Goal: Task Accomplishment & Management: Complete application form

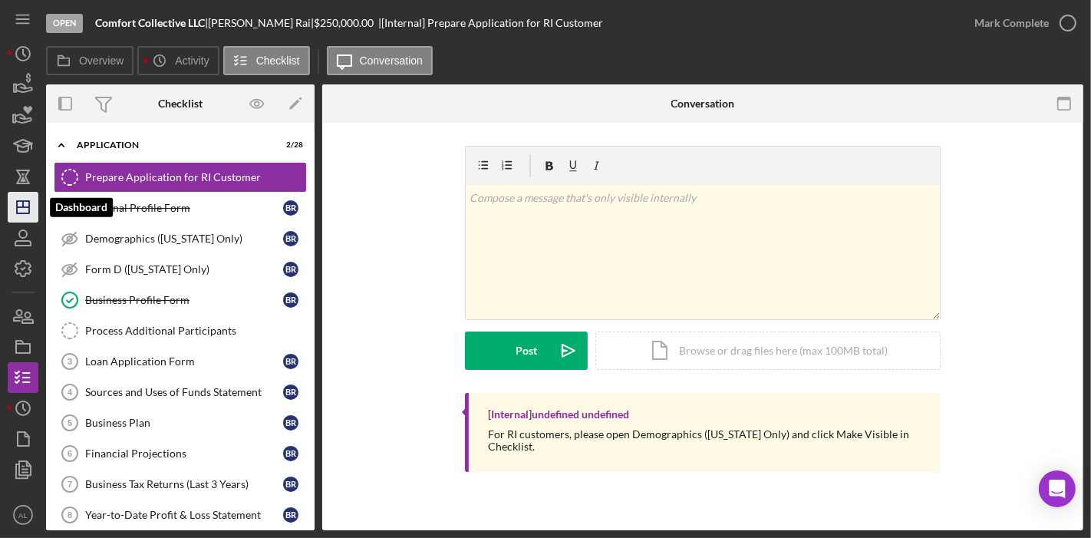
click at [31, 203] on icon "Icon/Dashboard" at bounding box center [23, 207] width 38 height 38
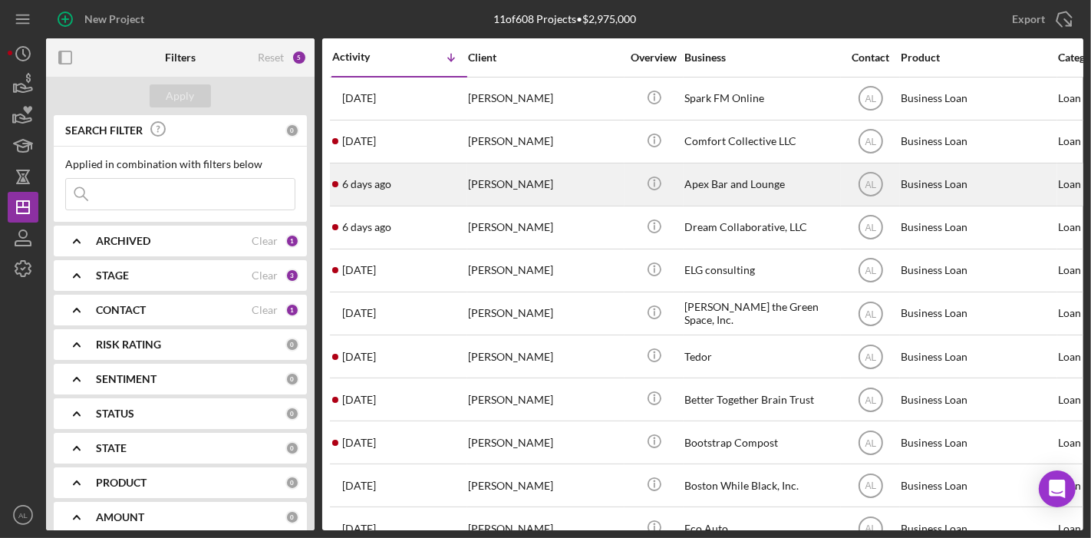
click at [487, 187] on div "[PERSON_NAME]" at bounding box center [544, 184] width 153 height 41
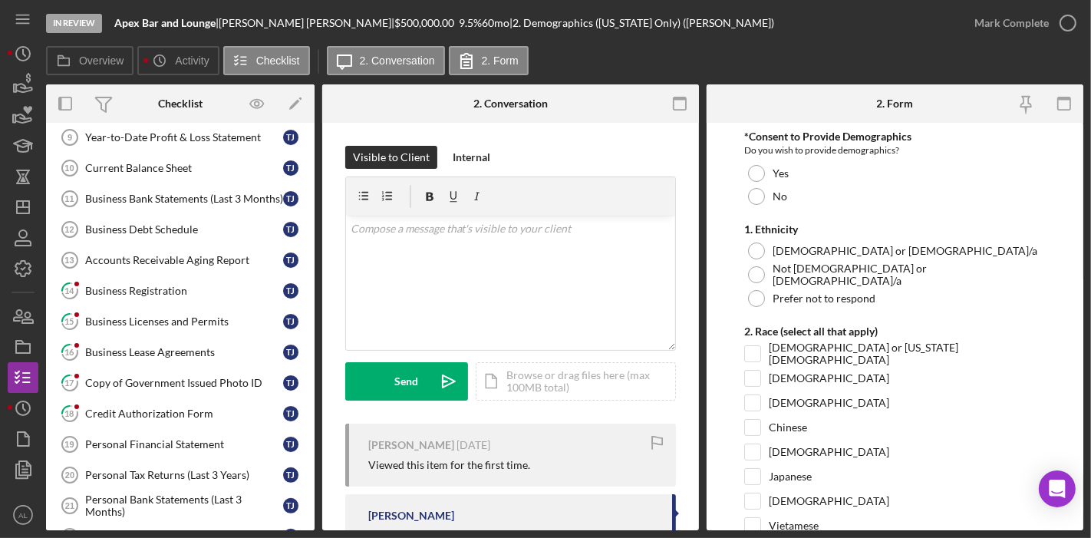
scroll to position [311, 0]
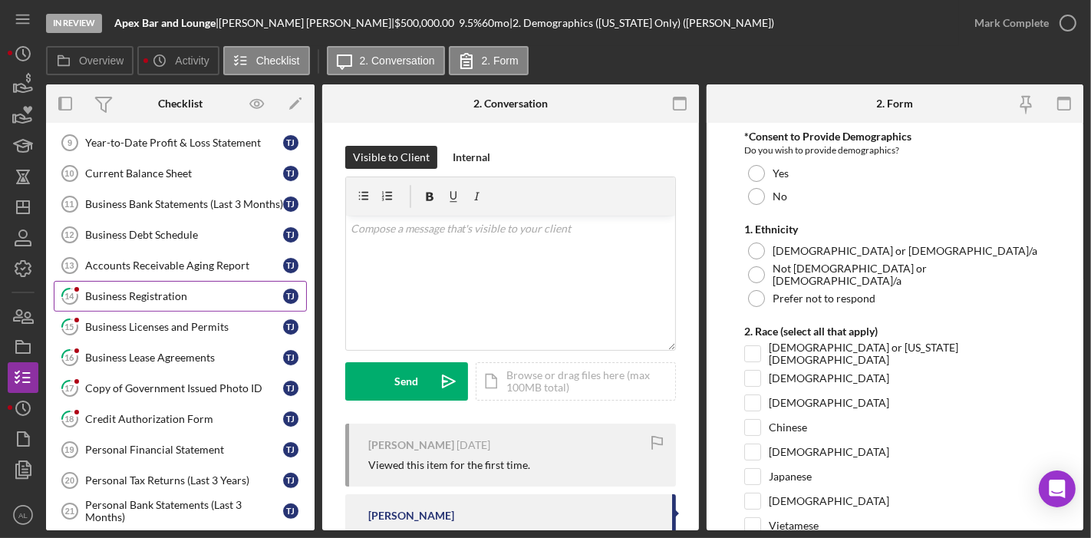
click at [147, 290] on div "Business Registration" at bounding box center [184, 296] width 198 height 12
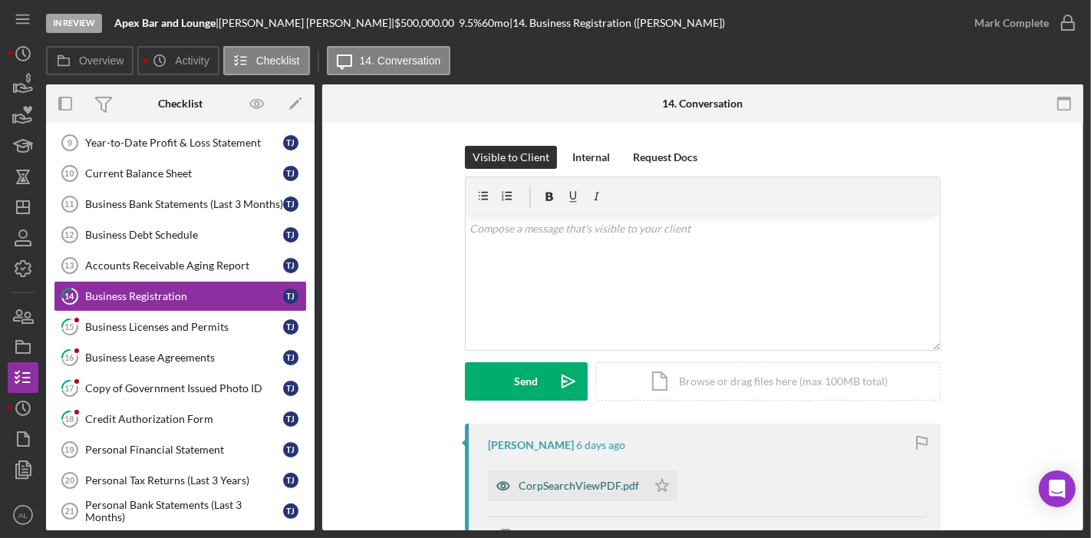
click at [500, 490] on icon "button" at bounding box center [503, 485] width 31 height 31
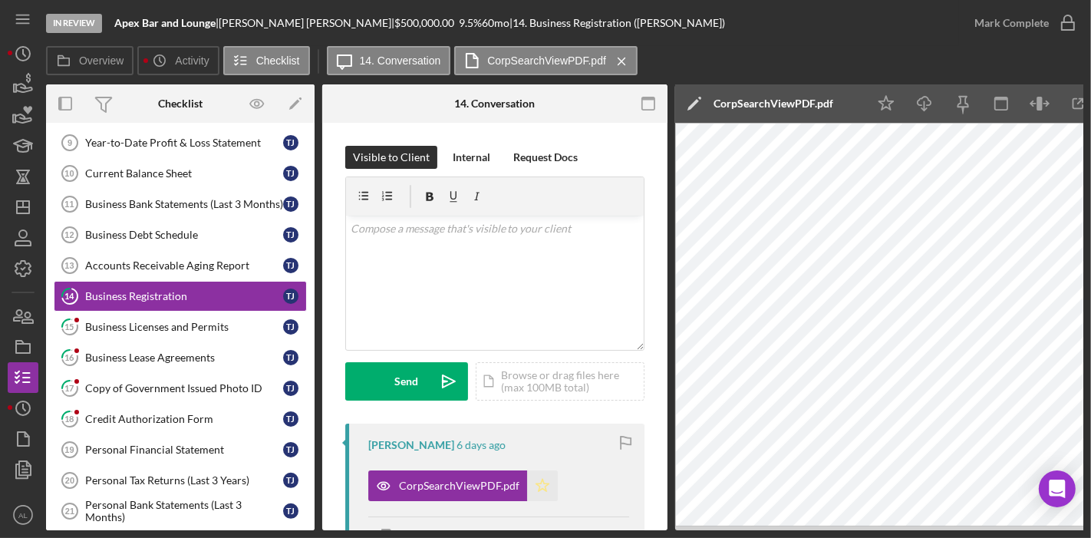
click at [544, 487] on icon "Icon/Star" at bounding box center [542, 485] width 31 height 31
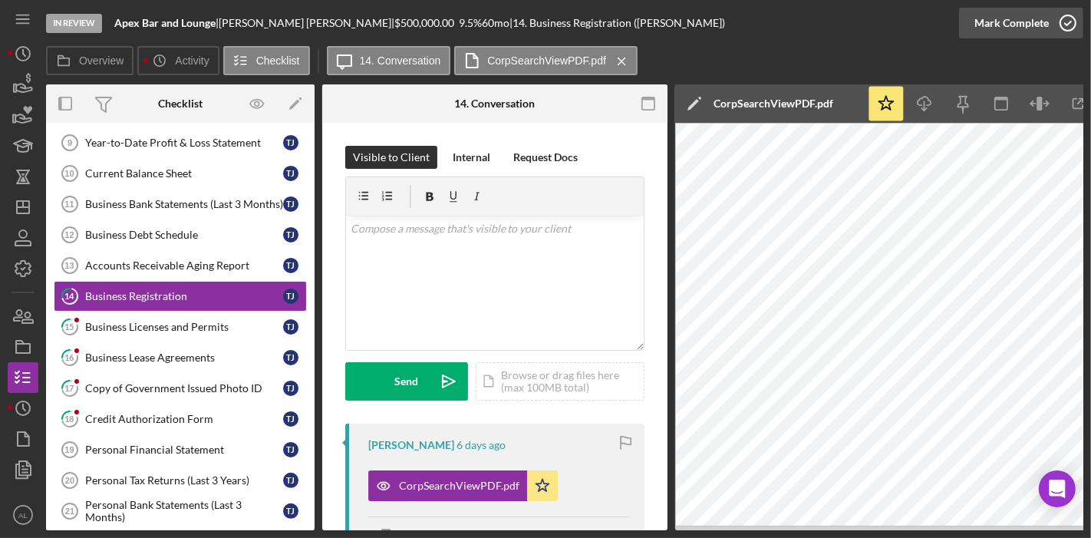
click at [1063, 19] on icon "button" at bounding box center [1068, 23] width 38 height 38
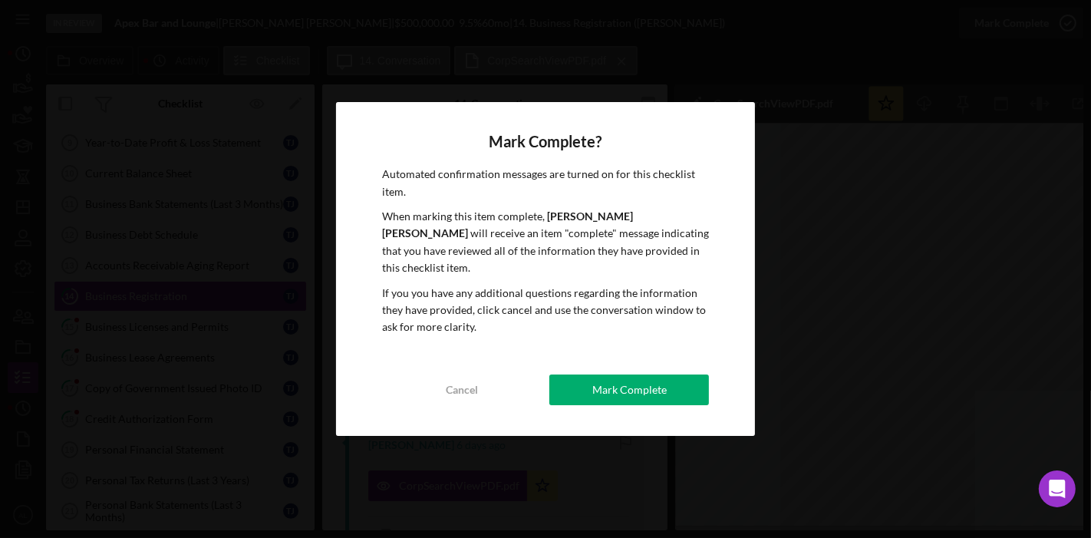
click at [709, 382] on div "Mark Complete? Automated confirmation messages are turned on for this checklist…" at bounding box center [546, 269] width 420 height 334
click at [662, 378] on div "Mark Complete" at bounding box center [630, 390] width 74 height 31
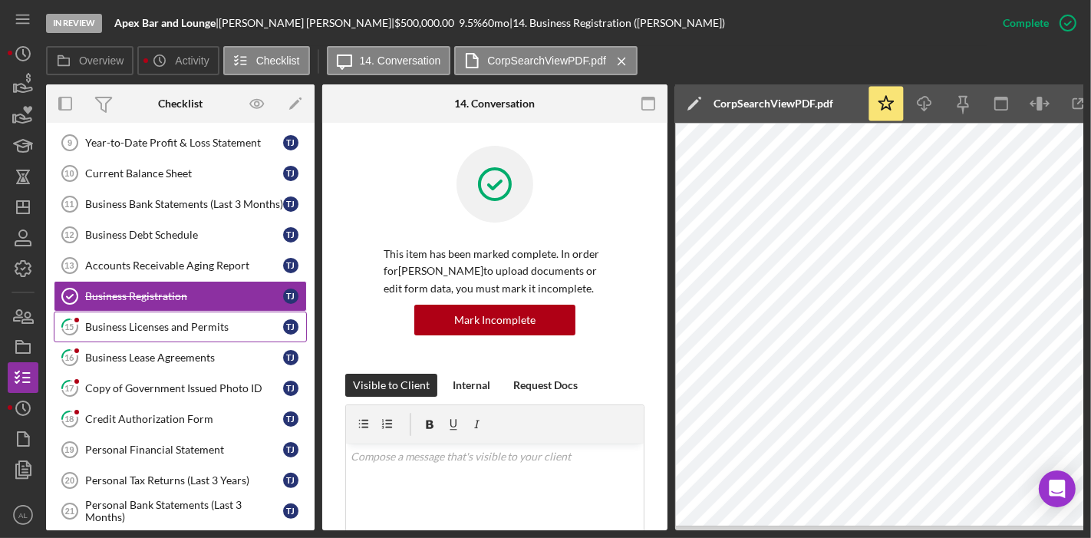
click at [150, 322] on div "Business Licenses and Permits" at bounding box center [184, 327] width 198 height 12
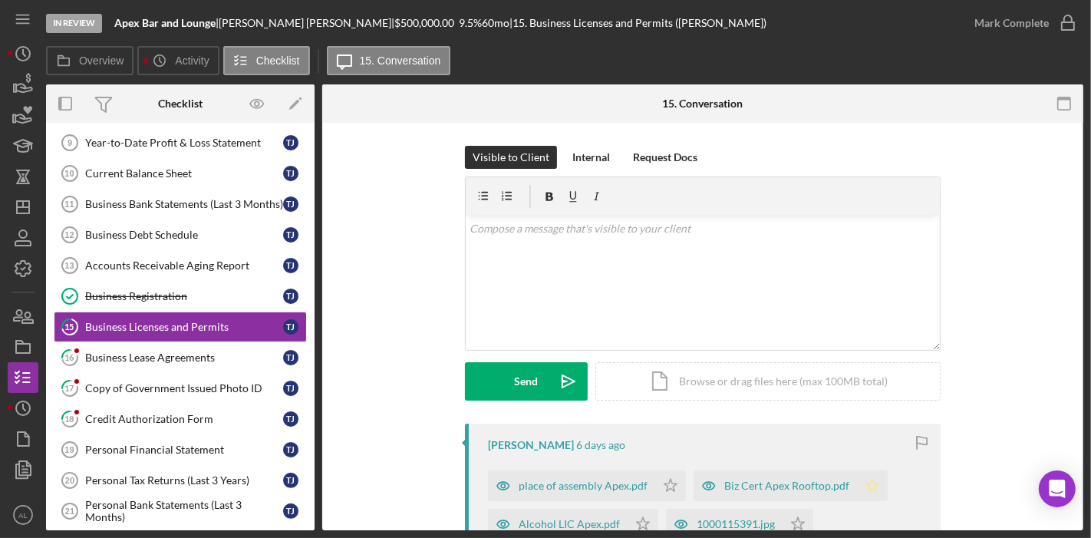
click at [864, 485] on icon "Icon/Star" at bounding box center [872, 485] width 31 height 31
click at [665, 484] on icon "Icon/Star" at bounding box center [670, 485] width 31 height 31
click at [632, 520] on icon "Icon/Star" at bounding box center [643, 524] width 31 height 31
click at [789, 514] on icon "Icon/Star" at bounding box center [798, 524] width 31 height 31
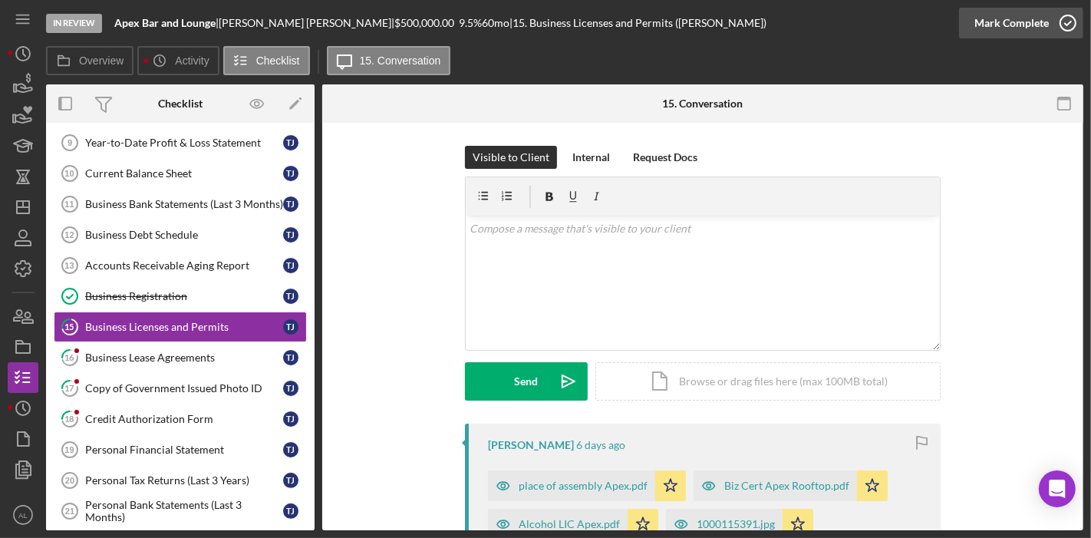
click at [1073, 31] on icon "button" at bounding box center [1068, 23] width 38 height 38
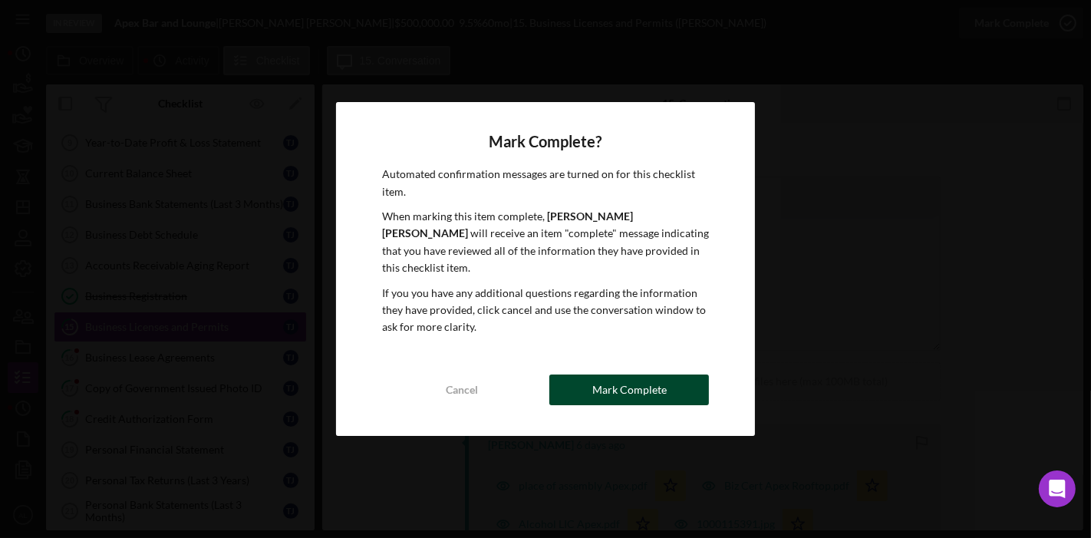
click at [609, 375] on div "Cancel Mark Complete" at bounding box center [546, 390] width 328 height 31
click at [600, 375] on div "Mark Complete" at bounding box center [630, 390] width 74 height 31
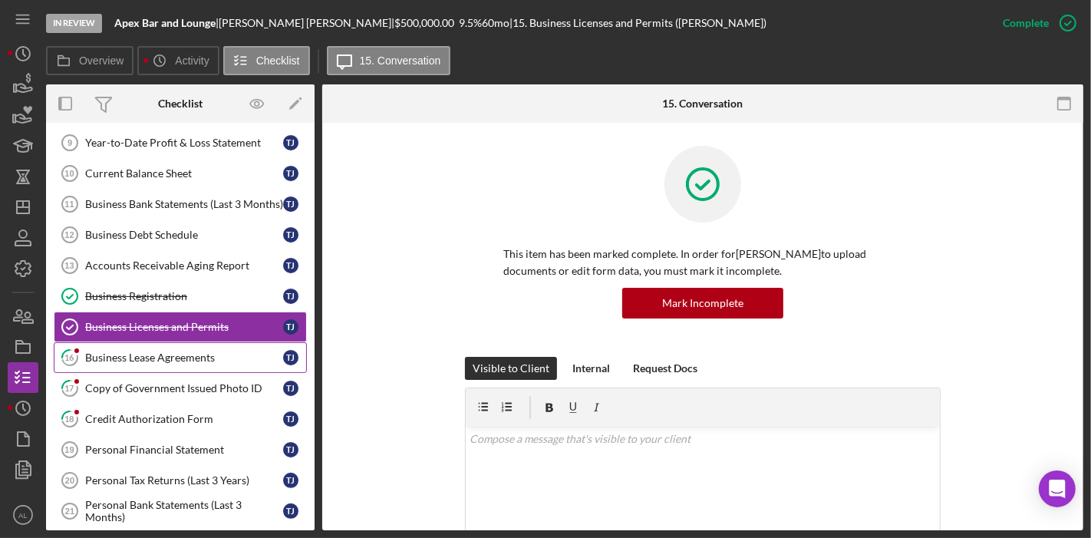
click at [181, 352] on div "Business Lease Agreements" at bounding box center [184, 358] width 198 height 12
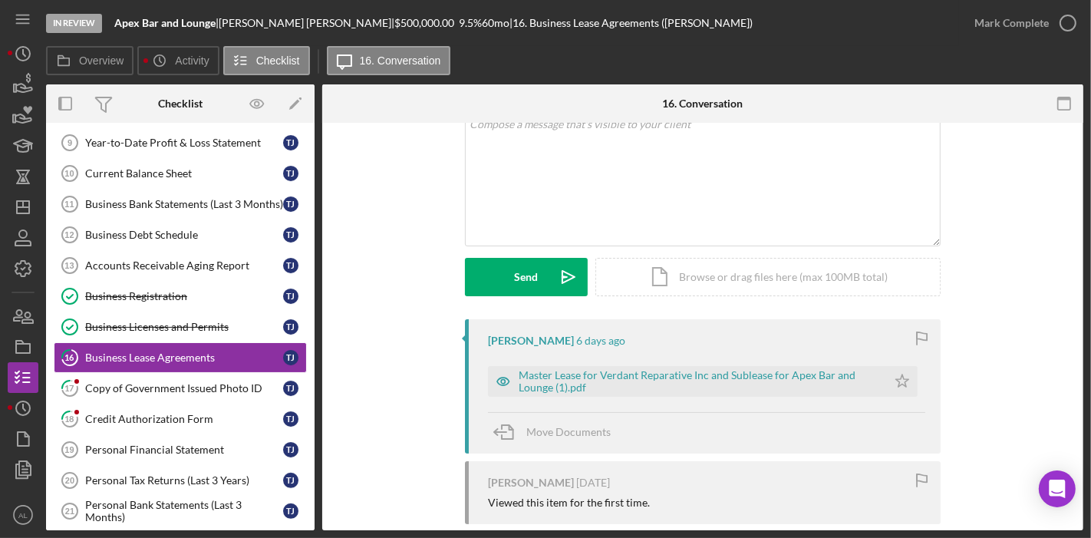
scroll to position [106, 0]
click at [899, 381] on icon "Icon/Star" at bounding box center [902, 380] width 31 height 31
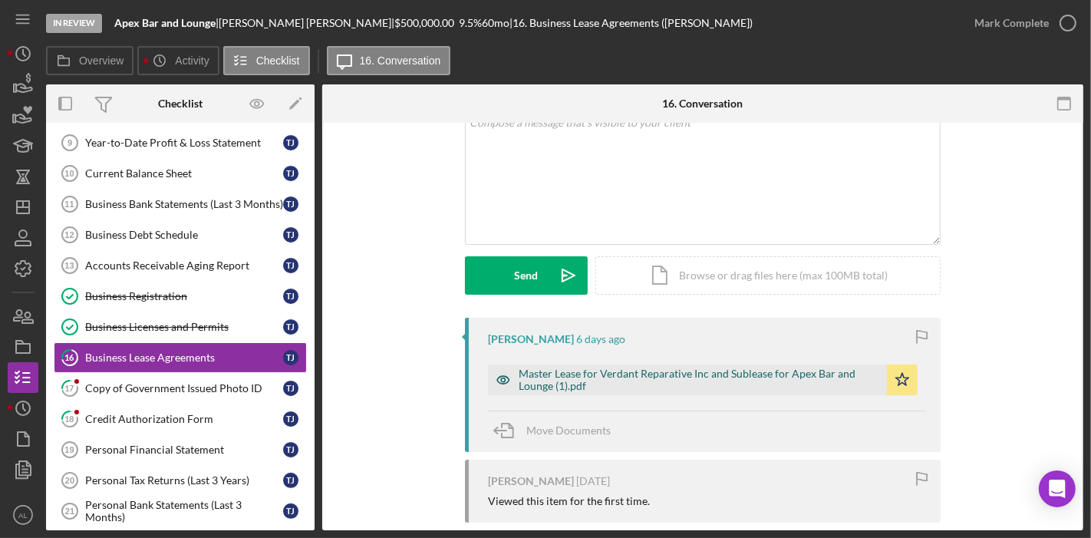
click at [497, 378] on icon "button" at bounding box center [503, 380] width 31 height 31
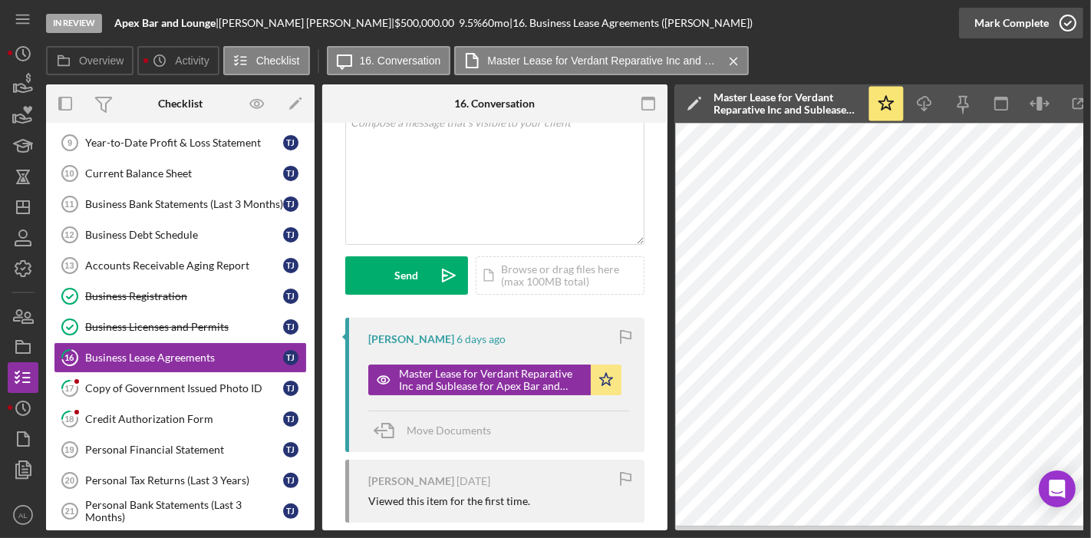
click at [1068, 12] on icon "button" at bounding box center [1068, 23] width 38 height 38
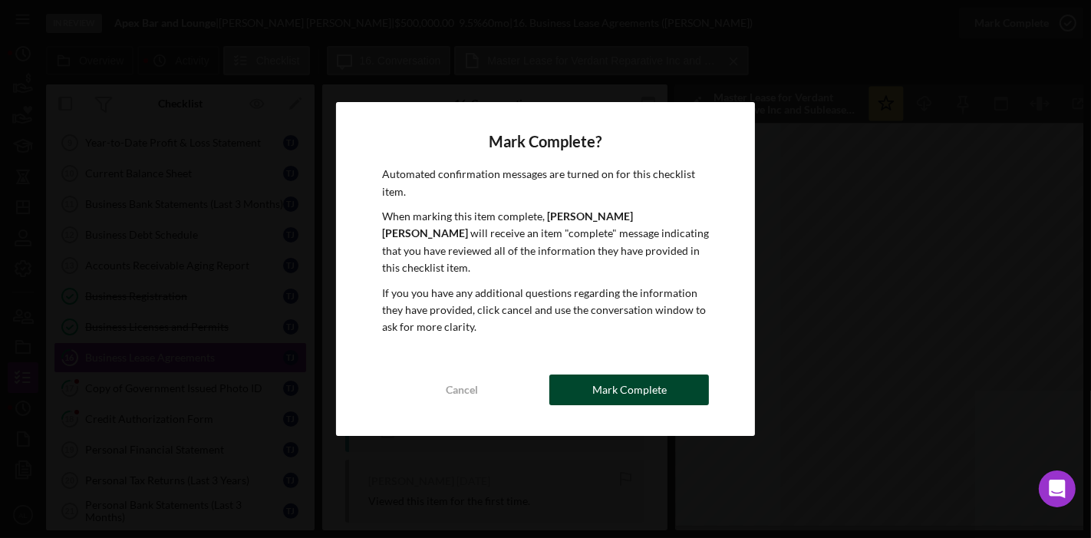
click at [657, 380] on div "Mark Complete" at bounding box center [630, 390] width 74 height 31
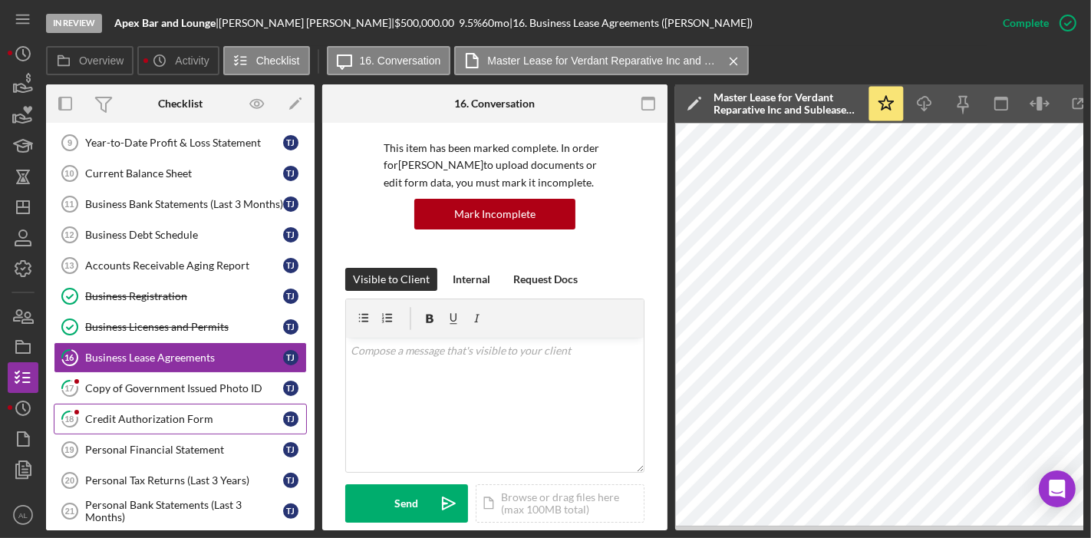
scroll to position [335, 0]
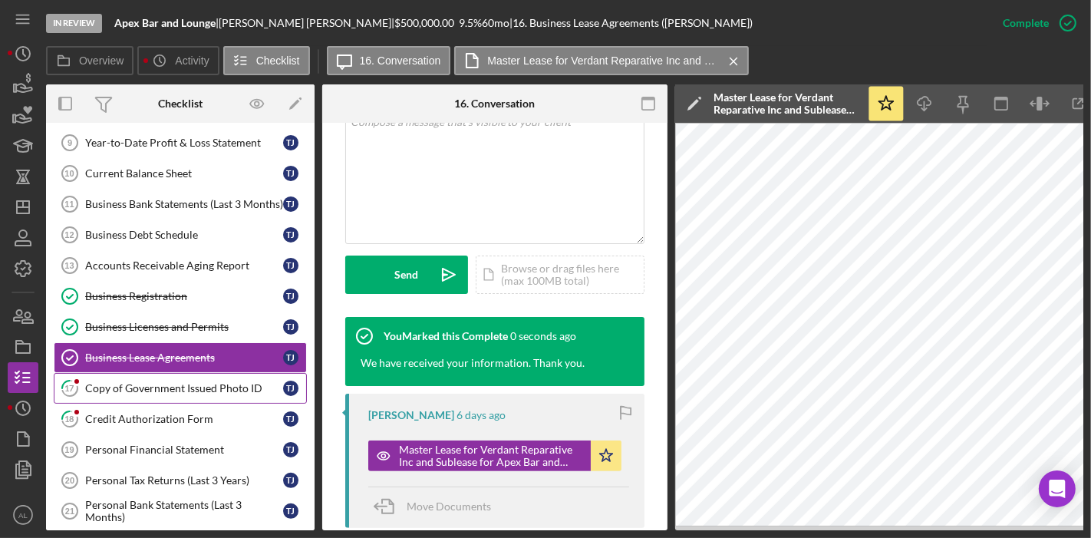
click at [224, 394] on link "17 Copy of Government Issued Photo ID T J" at bounding box center [180, 388] width 253 height 31
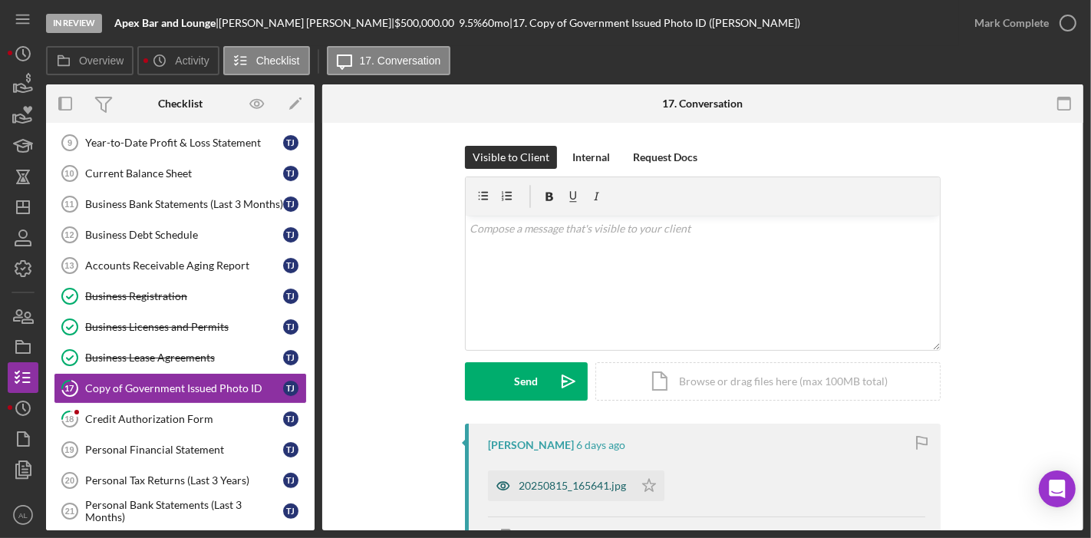
click at [497, 487] on icon "button" at bounding box center [503, 485] width 31 height 31
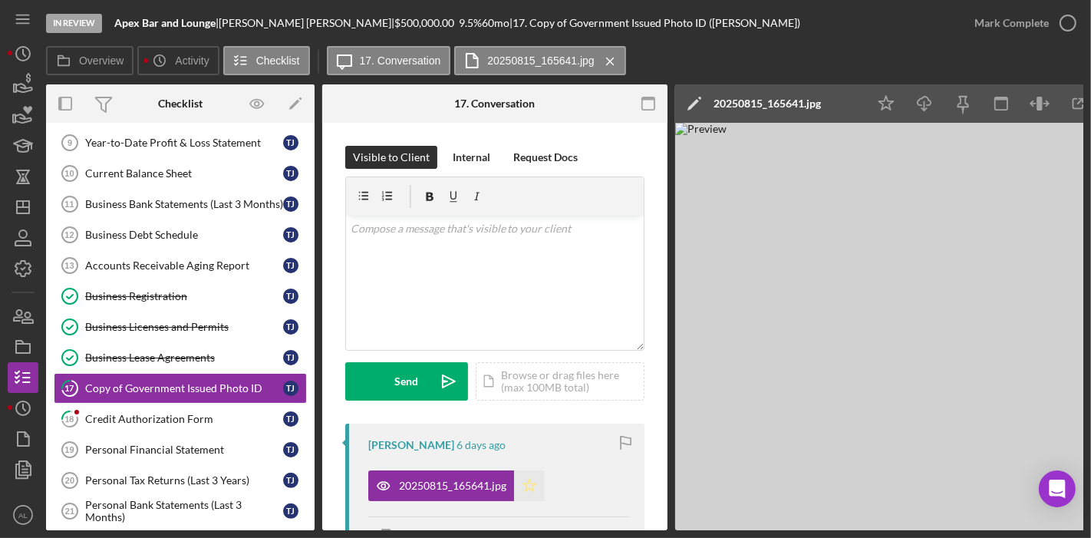
click at [523, 480] on icon "Icon/Star" at bounding box center [529, 485] width 31 height 31
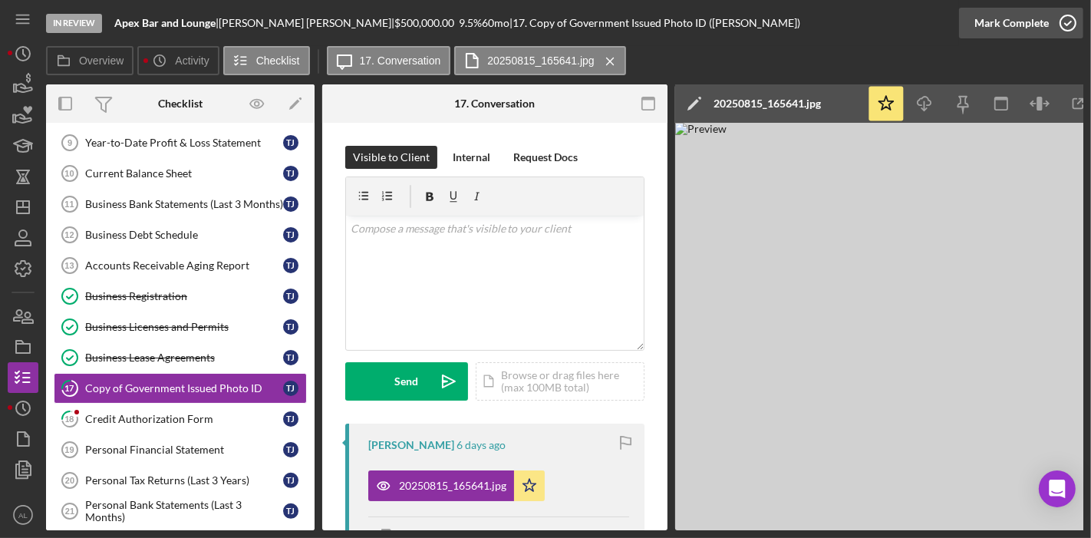
click at [1074, 15] on icon "button" at bounding box center [1068, 23] width 38 height 38
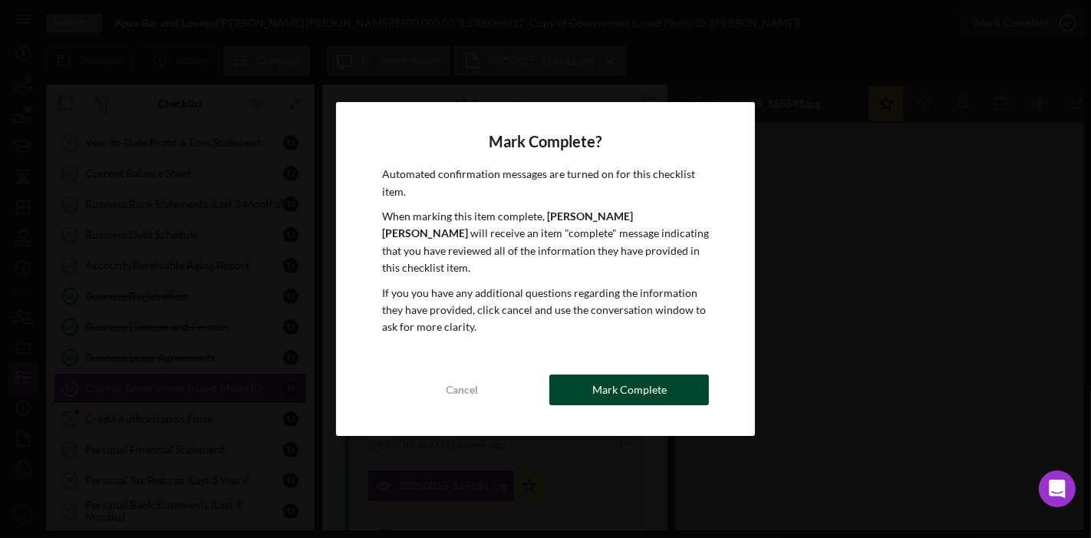
click at [642, 382] on div "Mark Complete" at bounding box center [630, 390] width 74 height 31
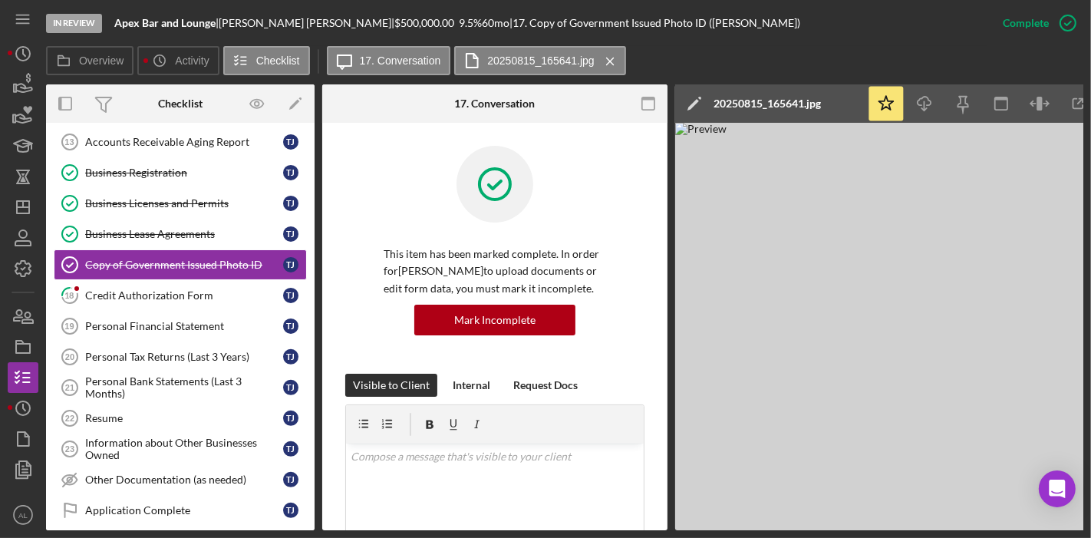
scroll to position [442, 0]
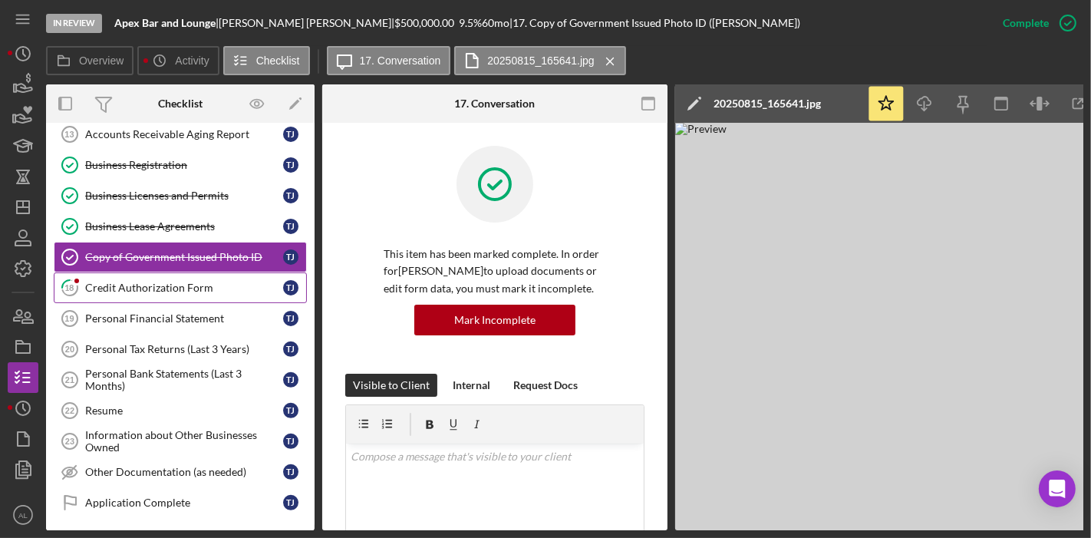
click at [155, 283] on div "Credit Authorization Form" at bounding box center [184, 288] width 198 height 12
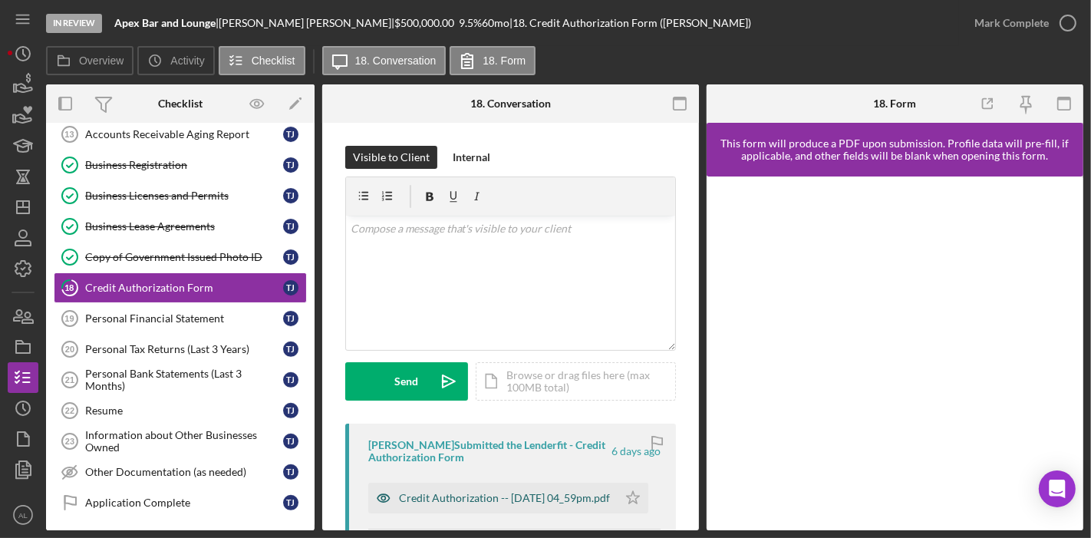
click at [382, 499] on icon "button" at bounding box center [383, 499] width 4 height 4
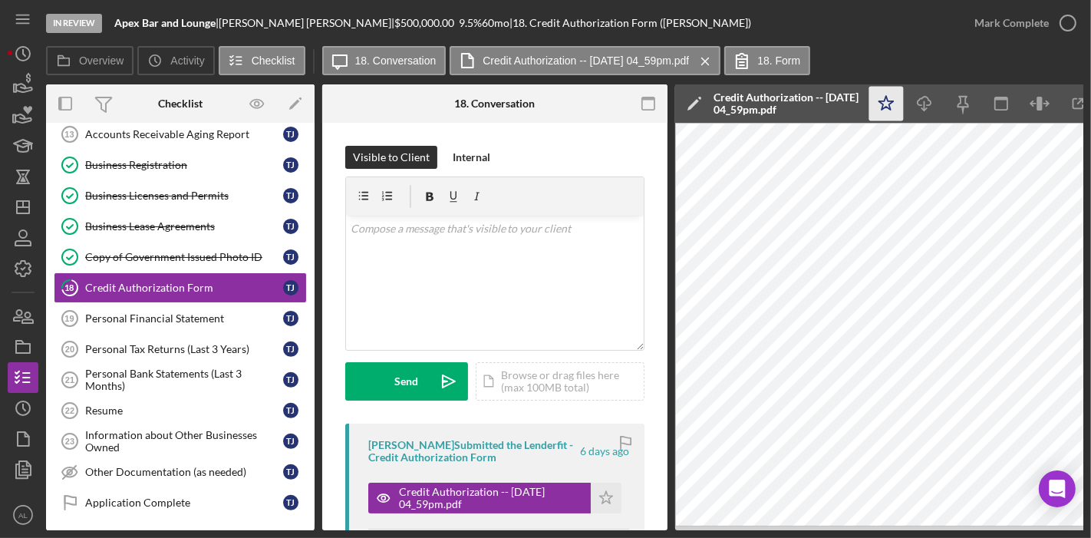
click at [894, 107] on icon "Icon/Star" at bounding box center [887, 104] width 35 height 35
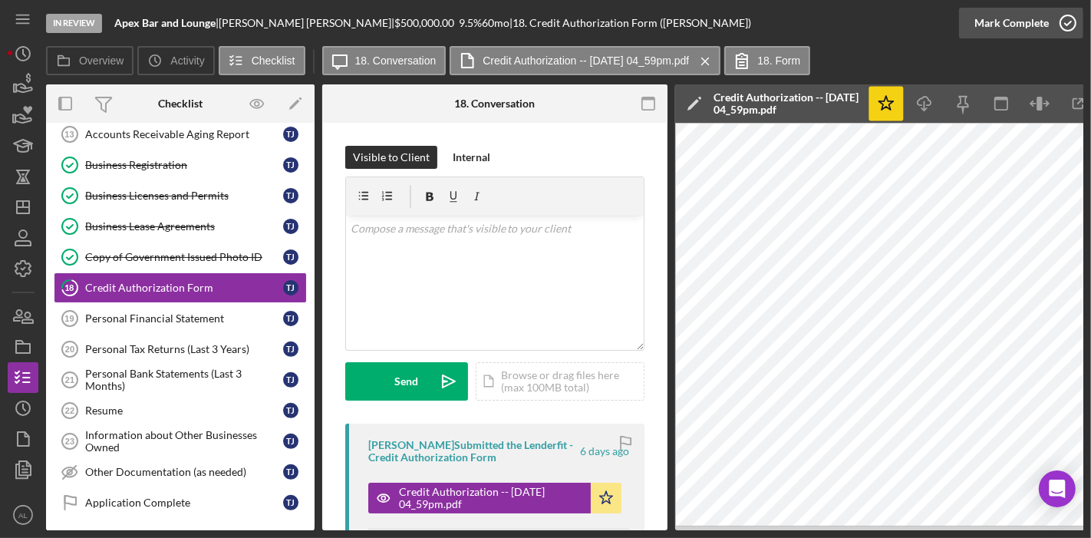
click at [1074, 25] on icon "button" at bounding box center [1068, 23] width 38 height 38
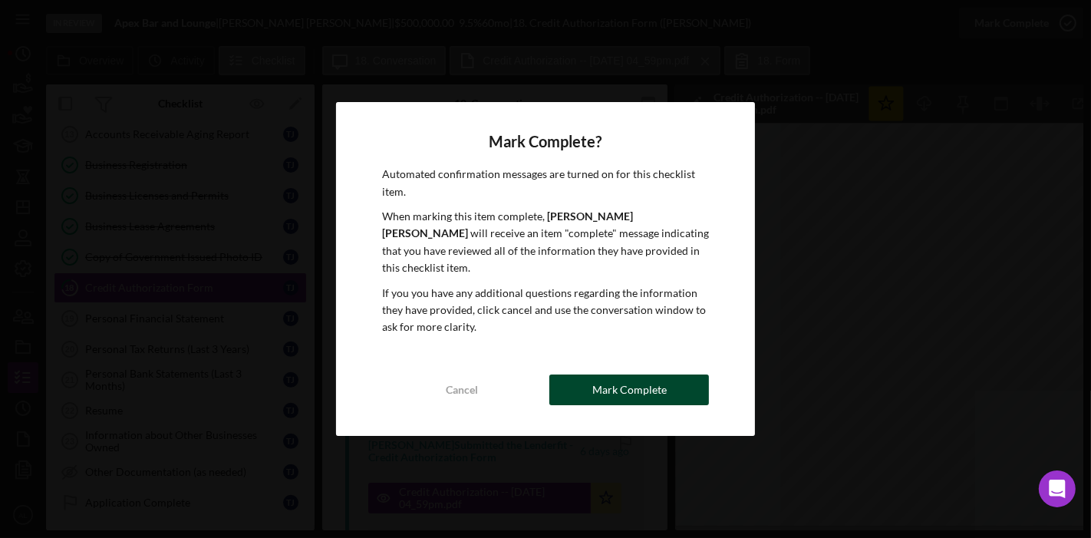
click at [678, 375] on button "Mark Complete" at bounding box center [630, 390] width 160 height 31
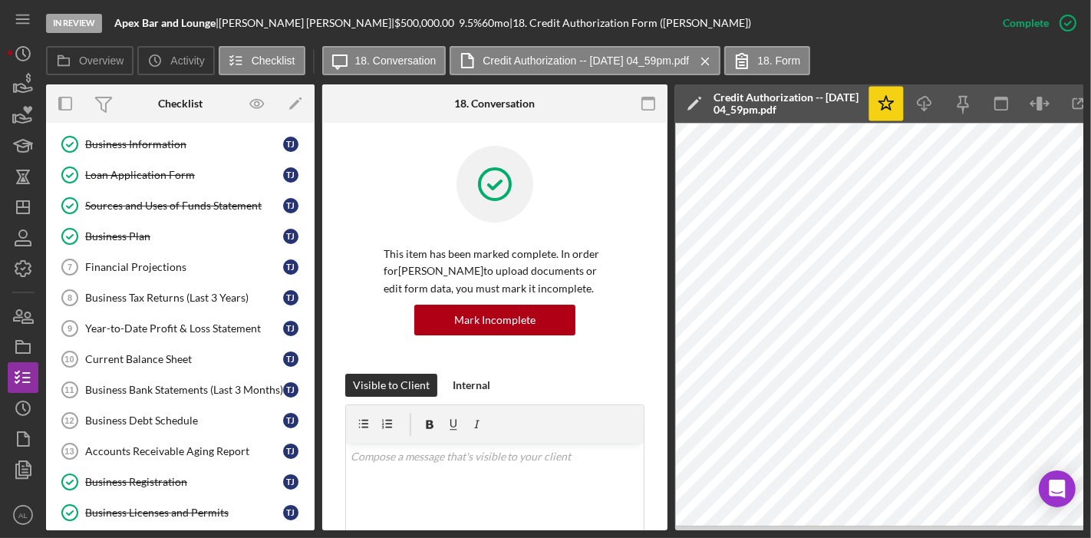
scroll to position [78, 0]
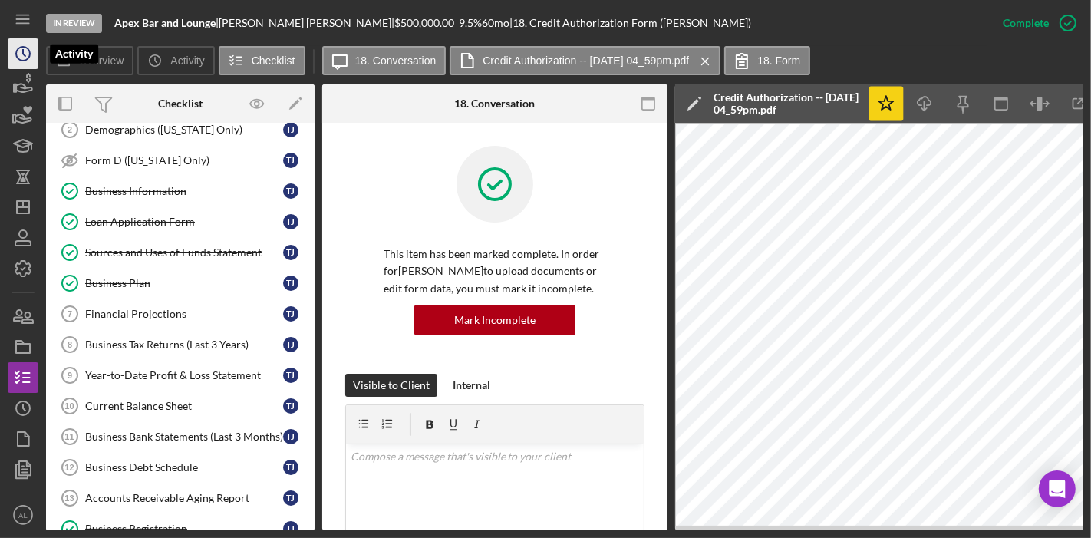
click at [17, 52] on icon "Icon/History" at bounding box center [23, 54] width 38 height 38
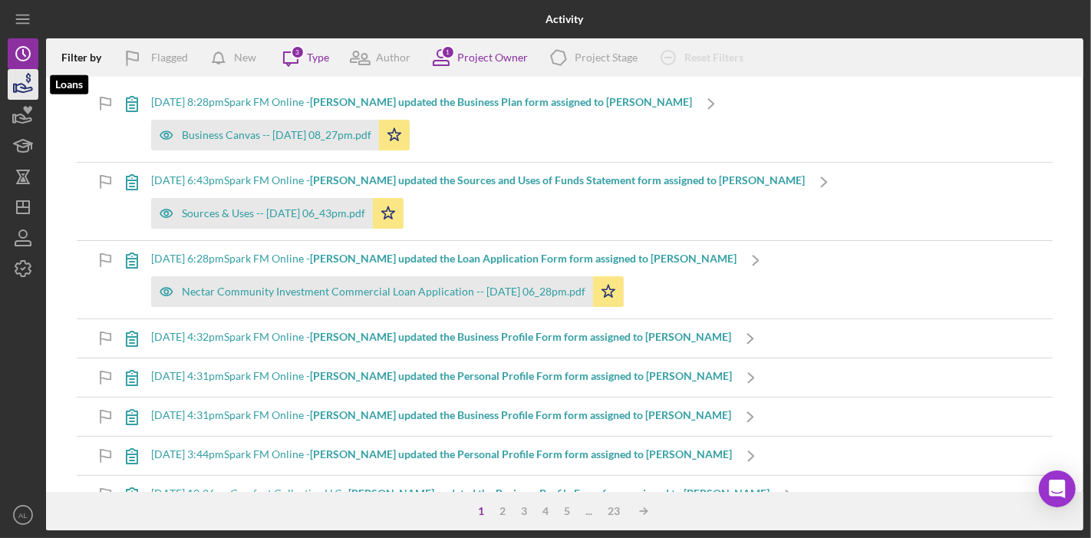
click at [22, 91] on icon "button" at bounding box center [24, 88] width 16 height 8
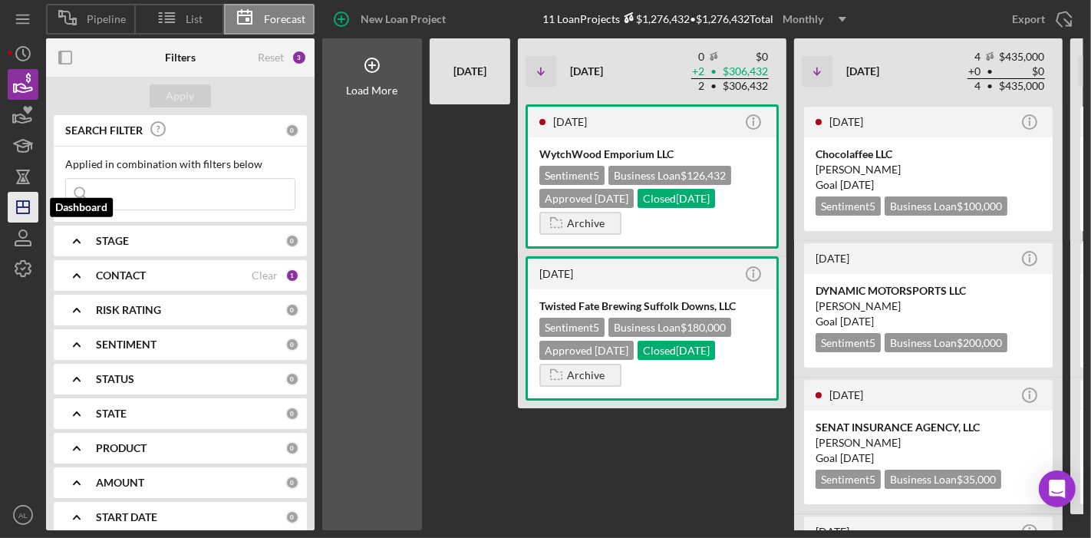
click at [24, 196] on icon "Icon/Dashboard" at bounding box center [23, 207] width 38 height 38
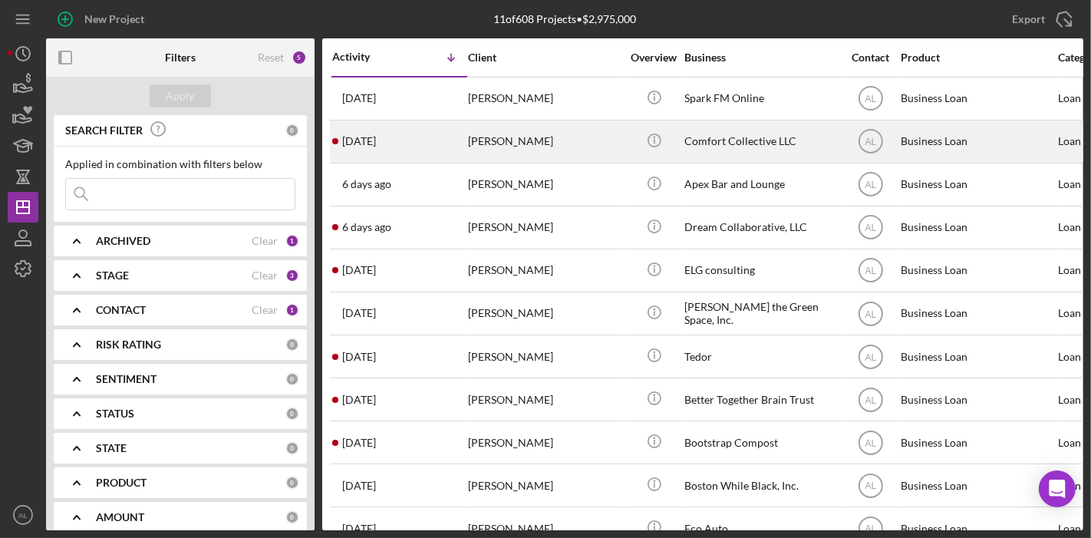
click at [517, 141] on div "[PERSON_NAME]" at bounding box center [544, 141] width 153 height 41
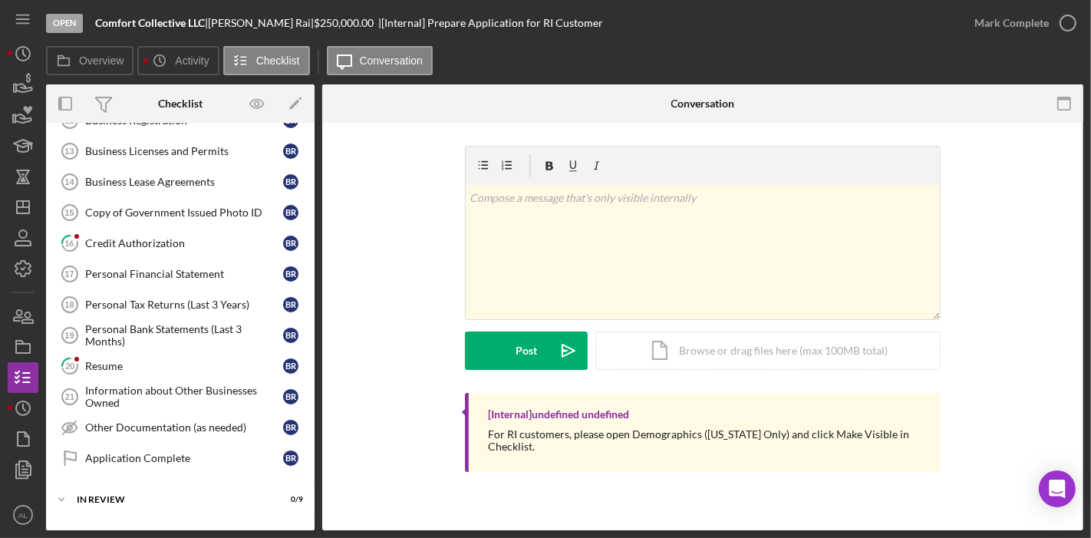
scroll to position [536, 0]
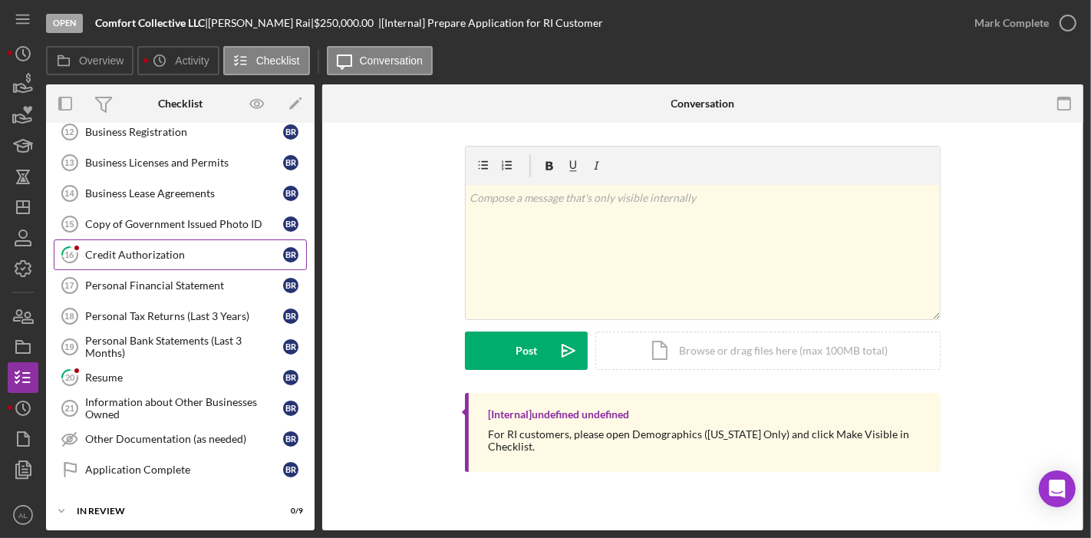
click at [180, 249] on div "Credit Authorization" at bounding box center [184, 255] width 198 height 12
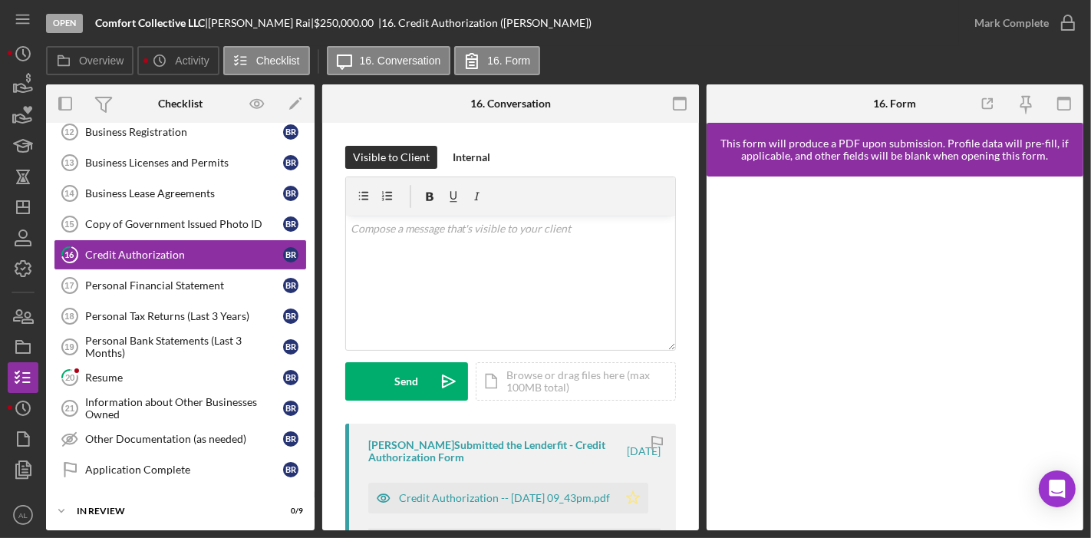
click at [631, 494] on polygon "button" at bounding box center [633, 497] width 13 height 12
click at [1067, 21] on icon "button" at bounding box center [1068, 23] width 38 height 38
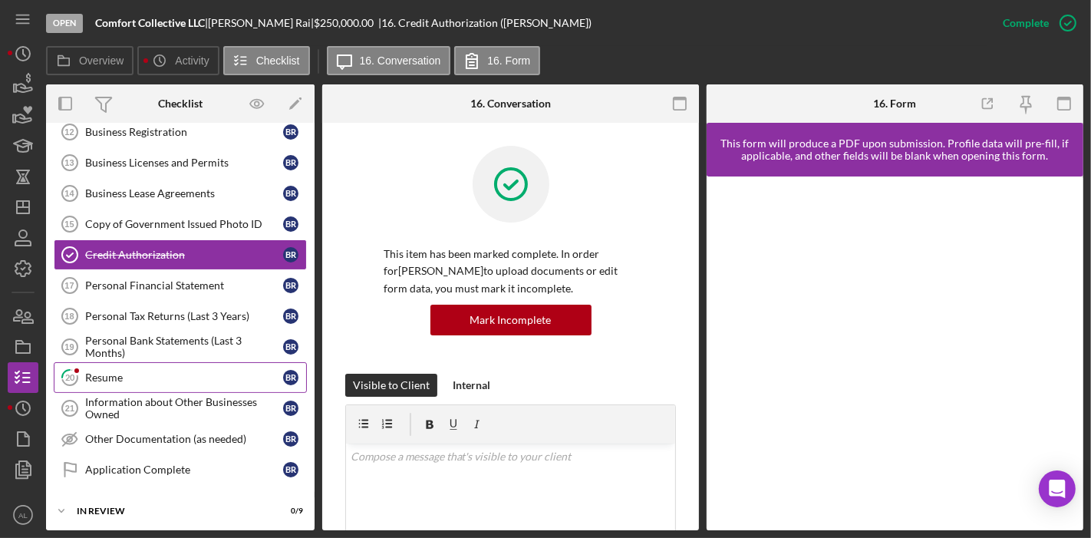
click at [193, 371] on div "Resume" at bounding box center [184, 377] width 198 height 12
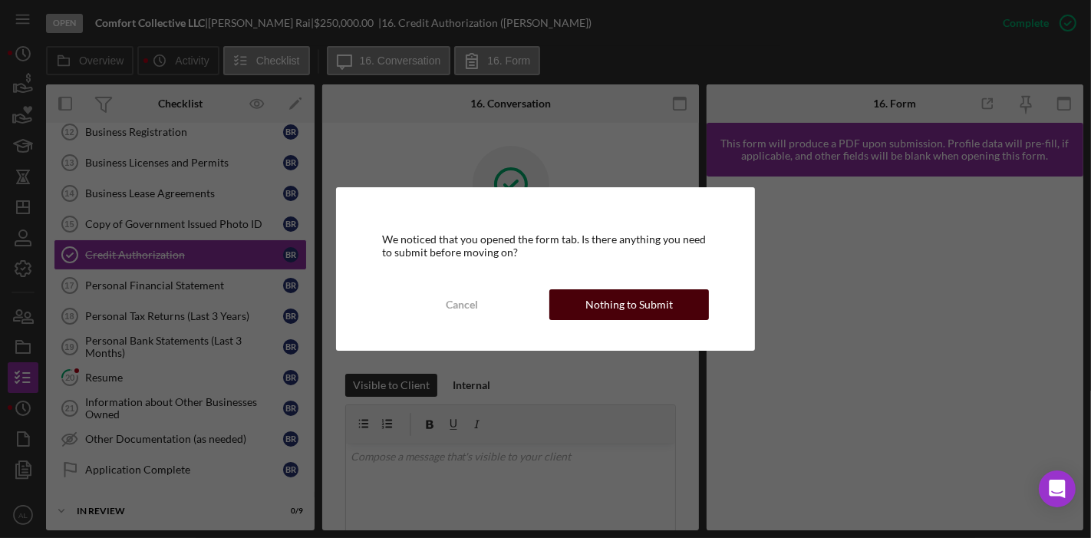
click at [600, 292] on div "Nothing to Submit" at bounding box center [629, 304] width 87 height 31
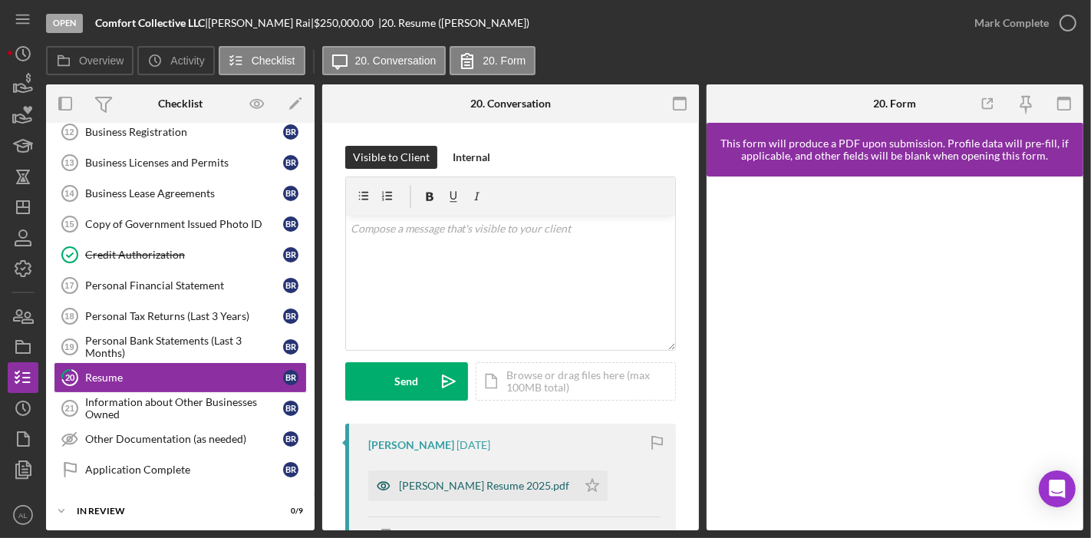
click at [502, 487] on div "[PERSON_NAME] Resume 2025.pdf" at bounding box center [484, 486] width 170 height 12
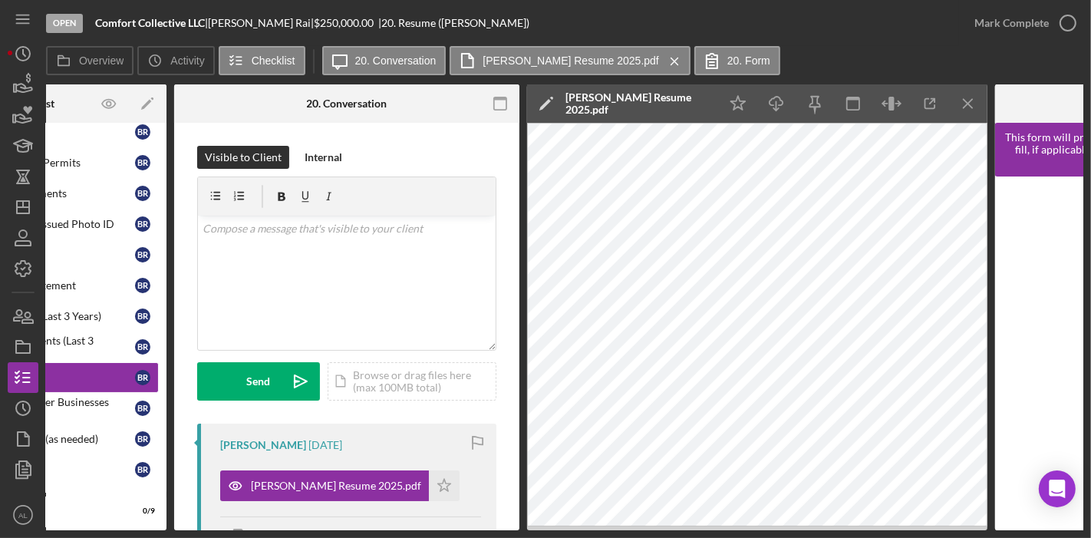
scroll to position [0, 173]
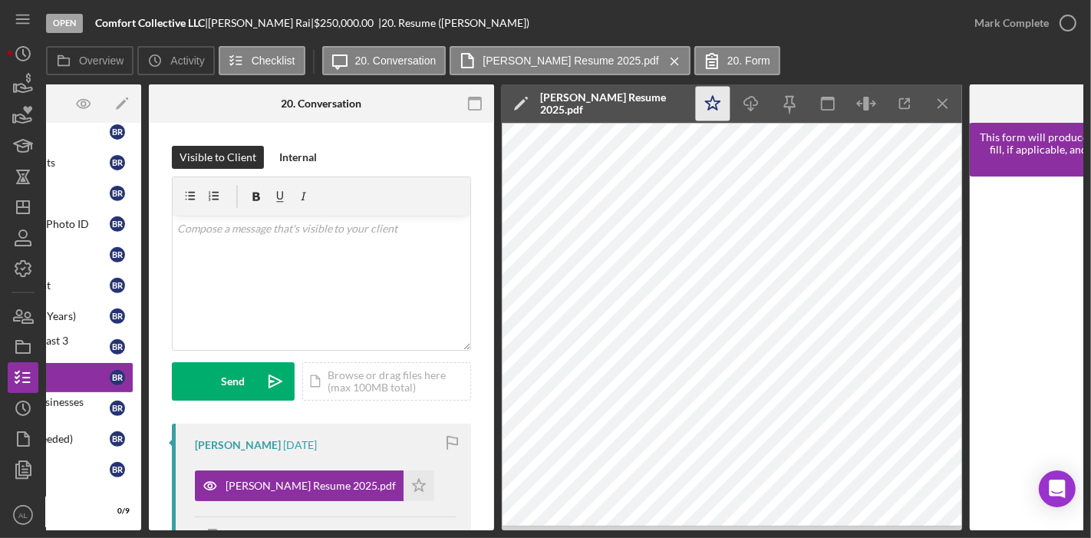
click at [713, 110] on icon "Icon/Star" at bounding box center [713, 104] width 35 height 35
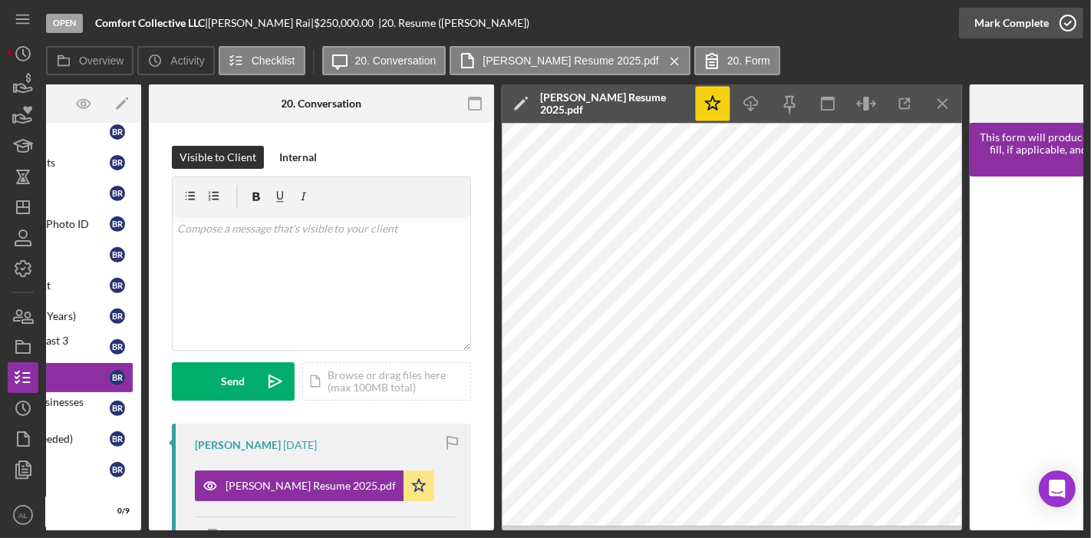
click at [1069, 28] on icon "button" at bounding box center [1068, 23] width 38 height 38
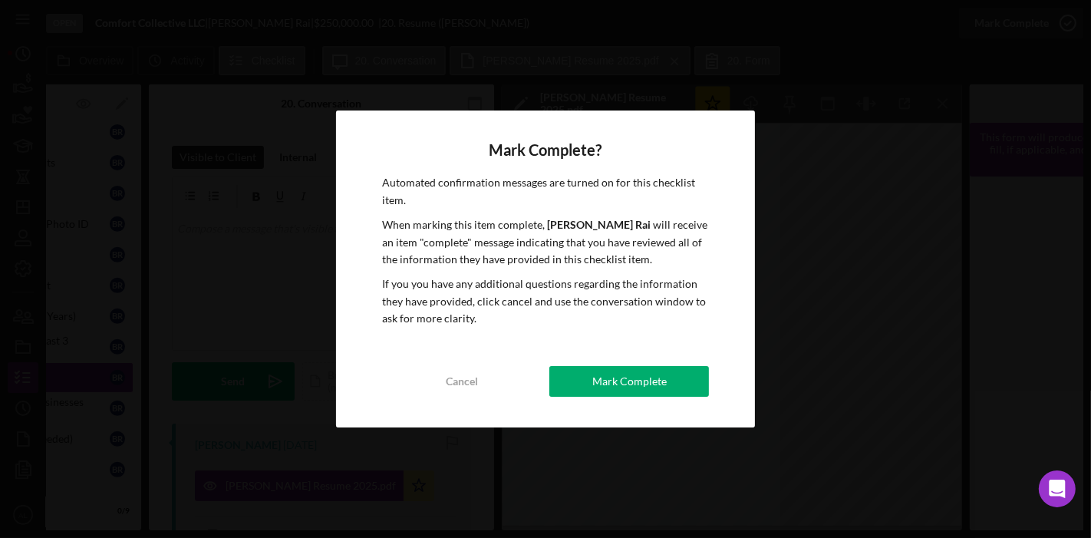
click at [672, 365] on div "Mark Complete? Automated confirmation messages are turned on for this checklist…" at bounding box center [546, 269] width 420 height 316
click at [657, 381] on div "Mark Complete" at bounding box center [630, 381] width 74 height 31
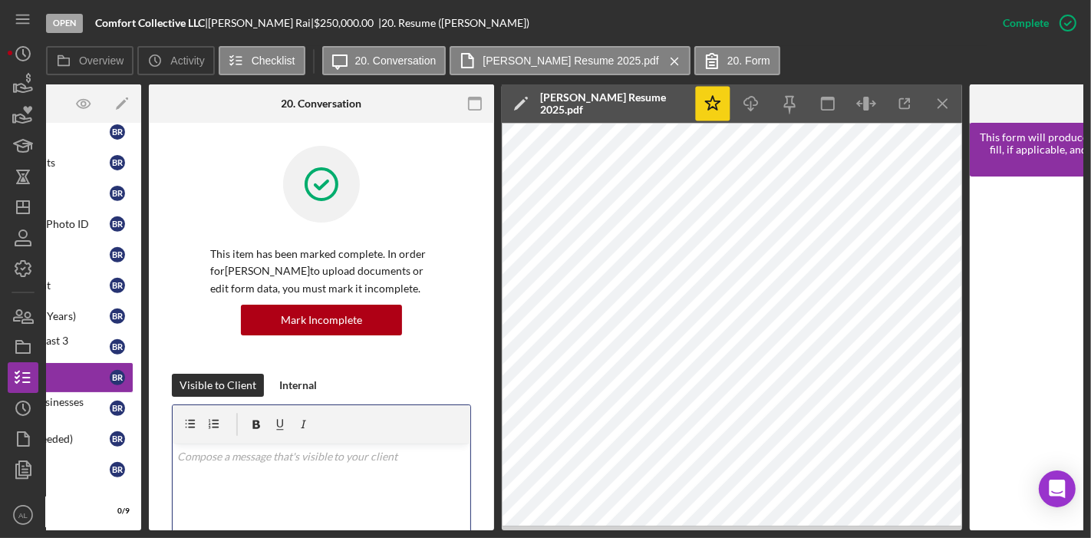
drag, startPoint x: 366, startPoint y: 531, endPoint x: 194, endPoint y: 523, distance: 172.1
click at [194, 523] on div "Open Comfort Collective LLC | [PERSON_NAME] | $250,000.00 | 20. Resume ([PERSON…" at bounding box center [545, 269] width 1091 height 538
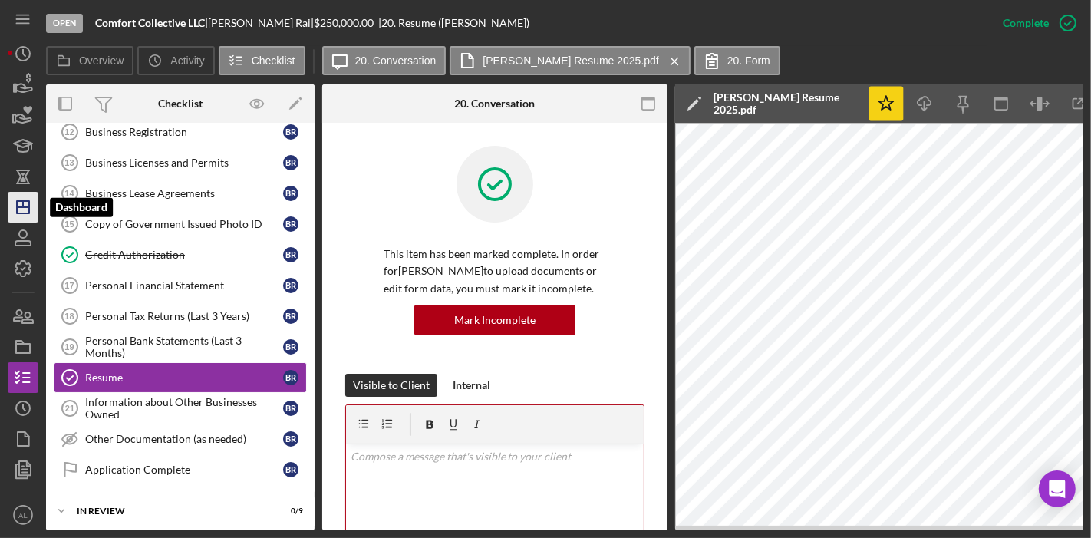
click at [25, 219] on icon "Icon/Dashboard" at bounding box center [23, 207] width 38 height 38
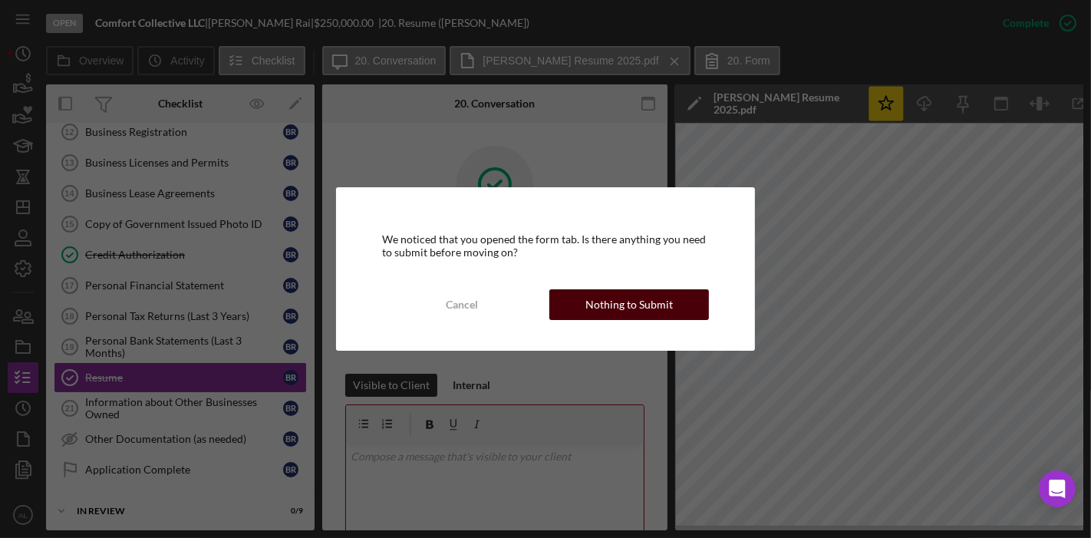
click at [674, 312] on button "Nothing to Submit" at bounding box center [630, 304] width 160 height 31
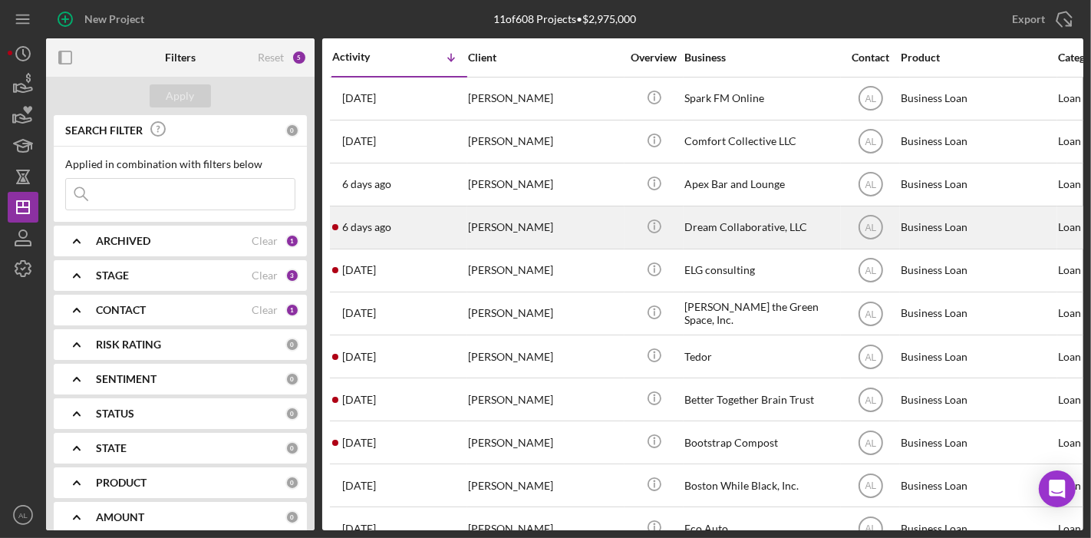
click at [579, 224] on div "[PERSON_NAME]" at bounding box center [544, 227] width 153 height 41
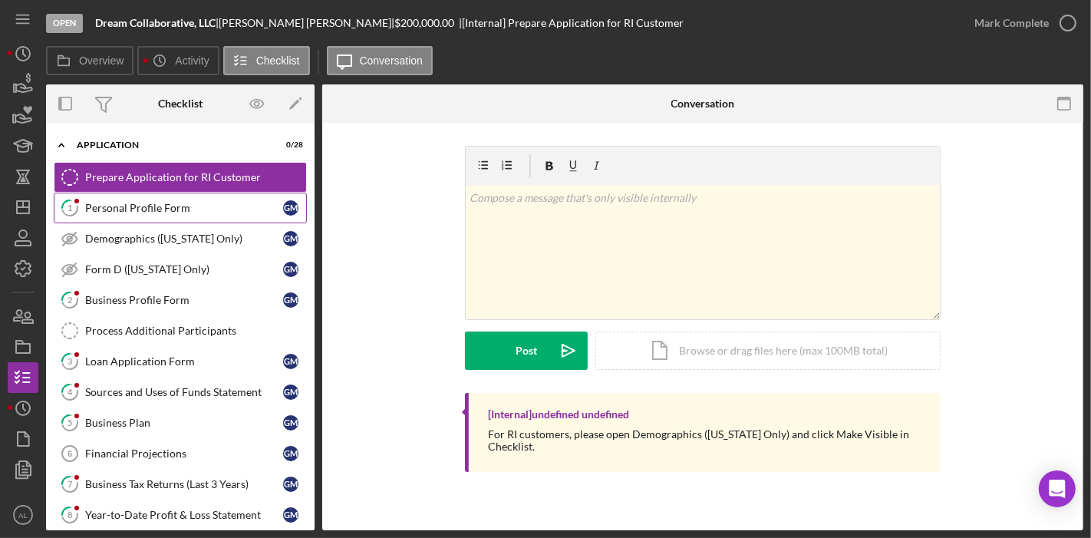
click at [171, 206] on div "Personal Profile Form" at bounding box center [184, 208] width 198 height 12
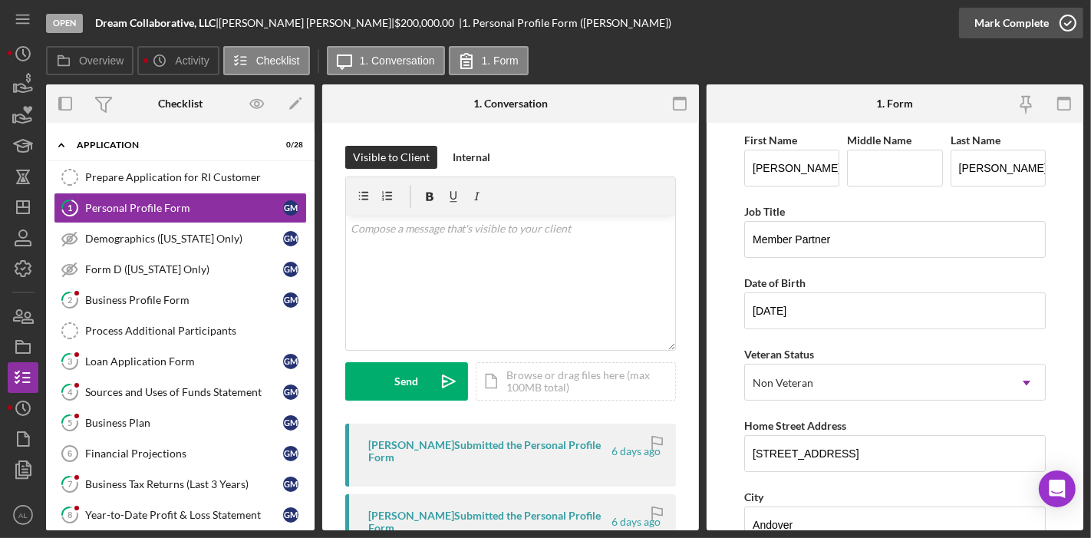
click at [1065, 31] on icon "button" at bounding box center [1068, 23] width 38 height 38
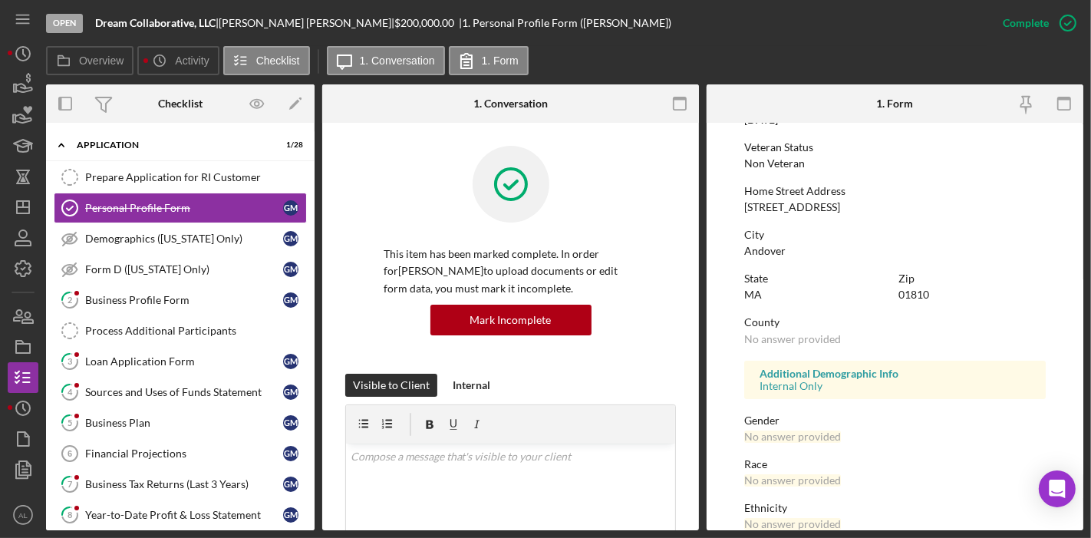
scroll to position [212, 0]
click at [164, 297] on div "Business Profile Form" at bounding box center [184, 300] width 198 height 12
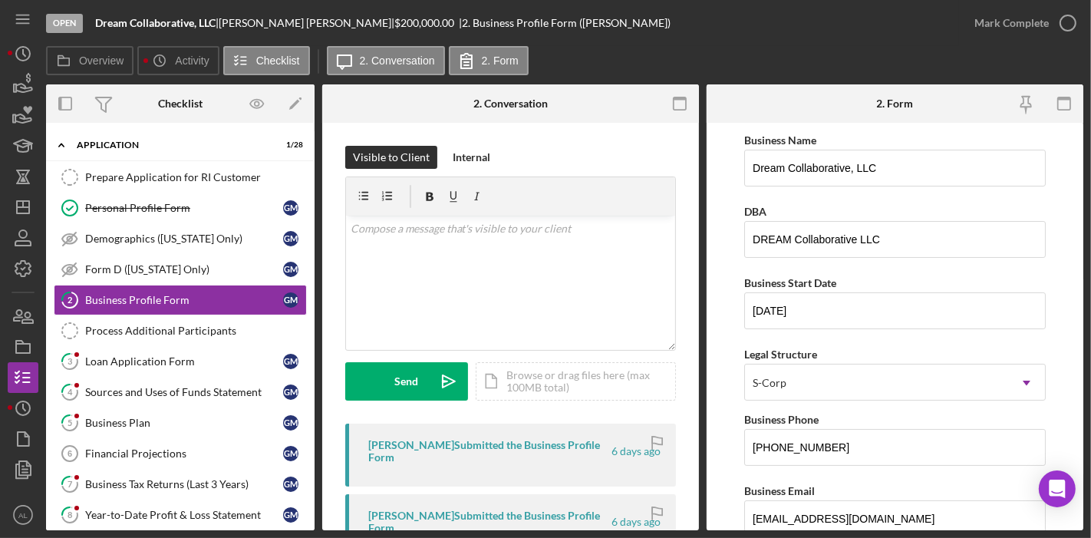
drag, startPoint x: 1088, startPoint y: 243, endPoint x: 891, endPoint y: 48, distance: 276.8
click at [891, 48] on div "Overview Icon/History Activity Checklist Icon/Message 2. Conversation 2. Form" at bounding box center [565, 61] width 1038 height 31
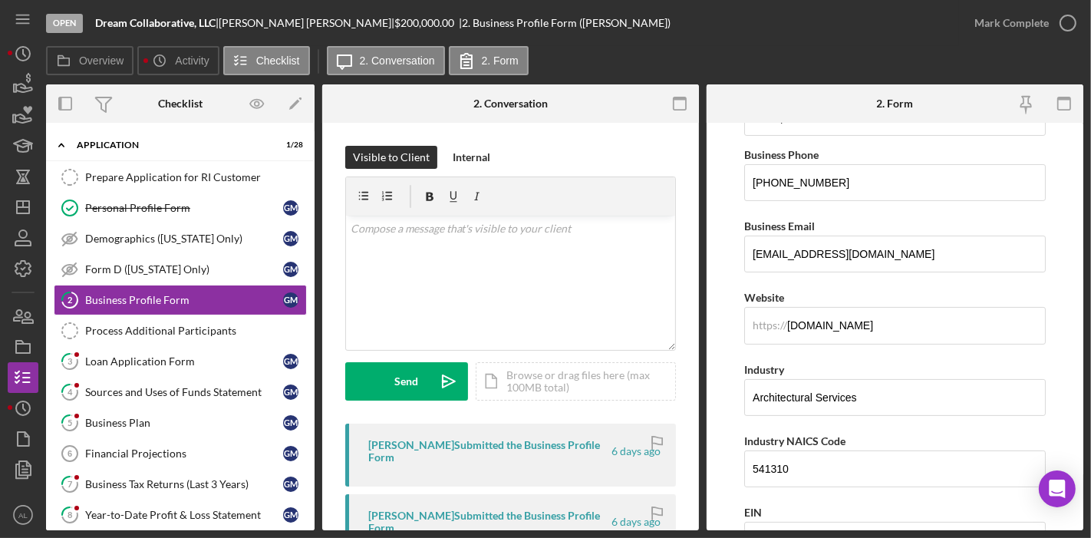
scroll to position [246, 0]
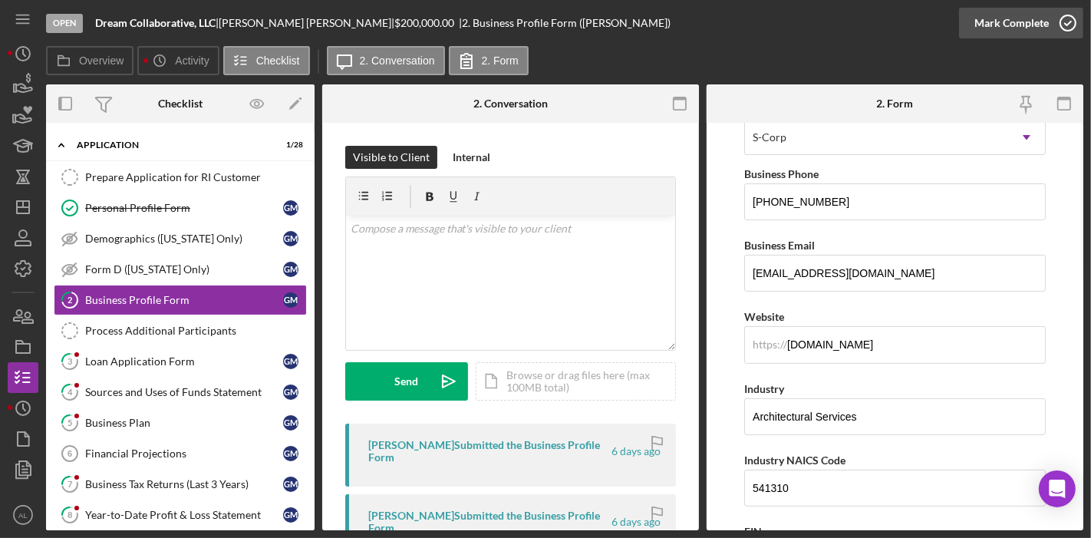
click at [1061, 21] on icon "button" at bounding box center [1068, 23] width 38 height 38
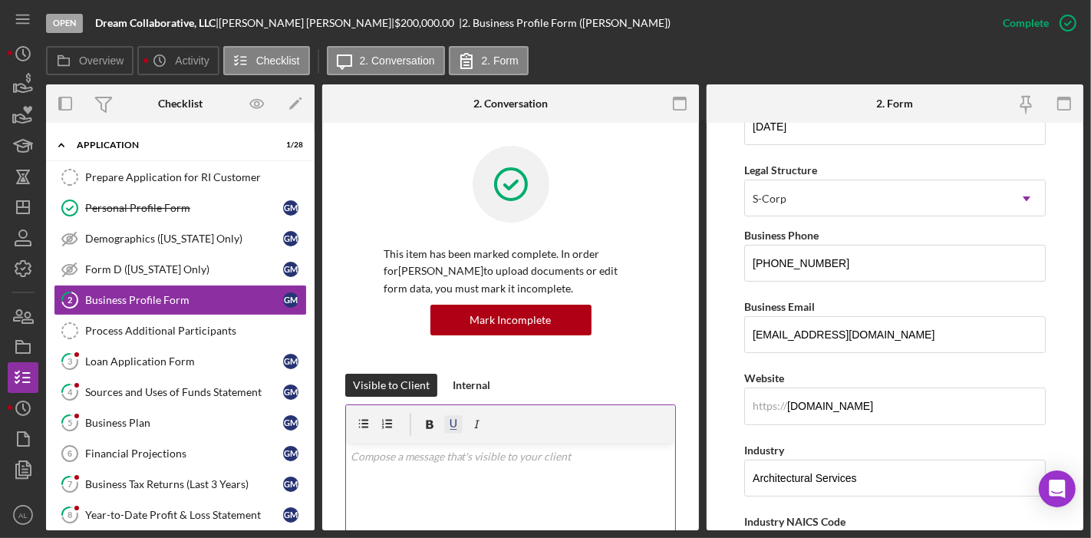
scroll to position [307, 0]
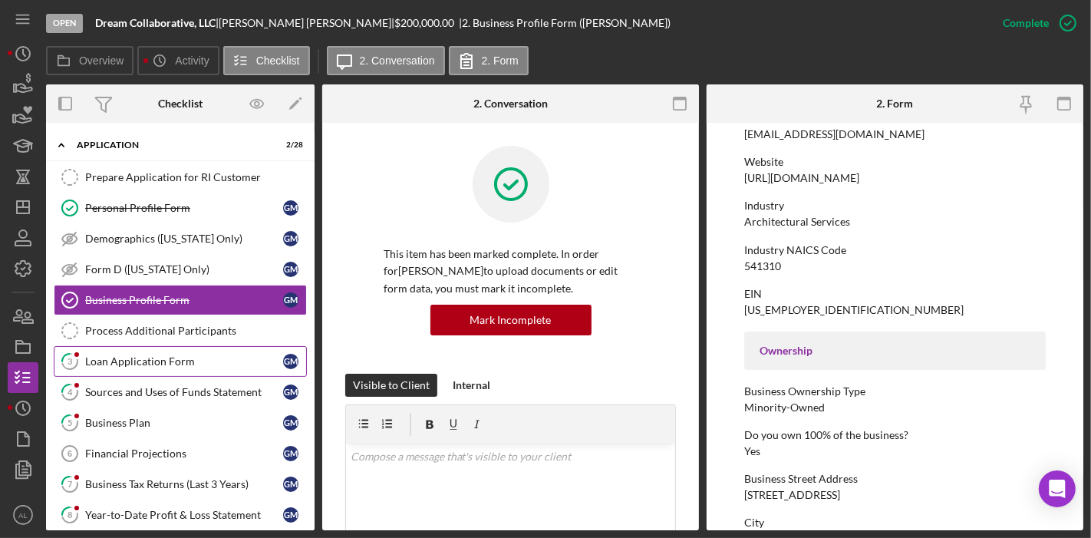
click at [109, 361] on div "Loan Application Form" at bounding box center [184, 361] width 198 height 12
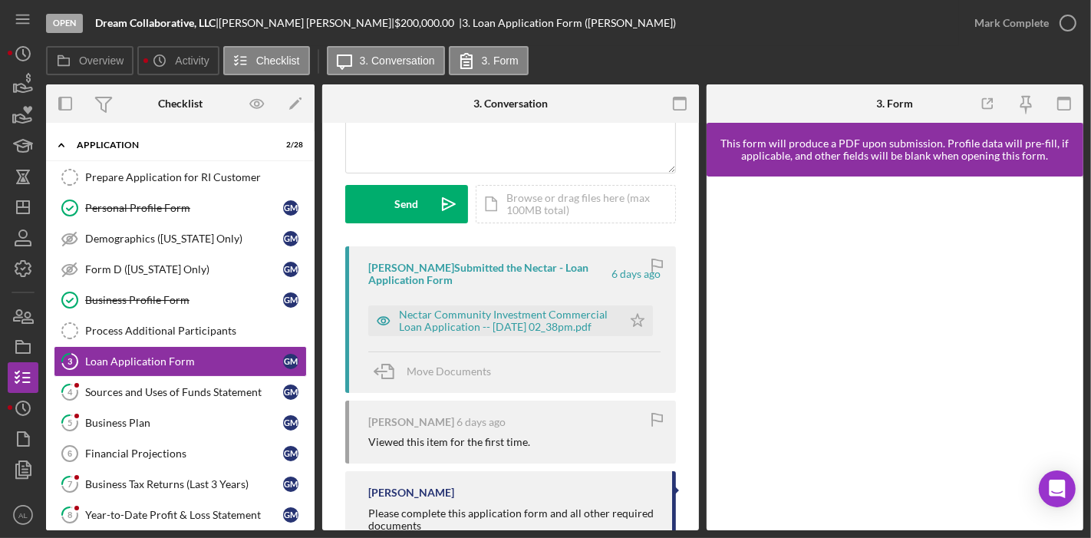
scroll to position [179, 0]
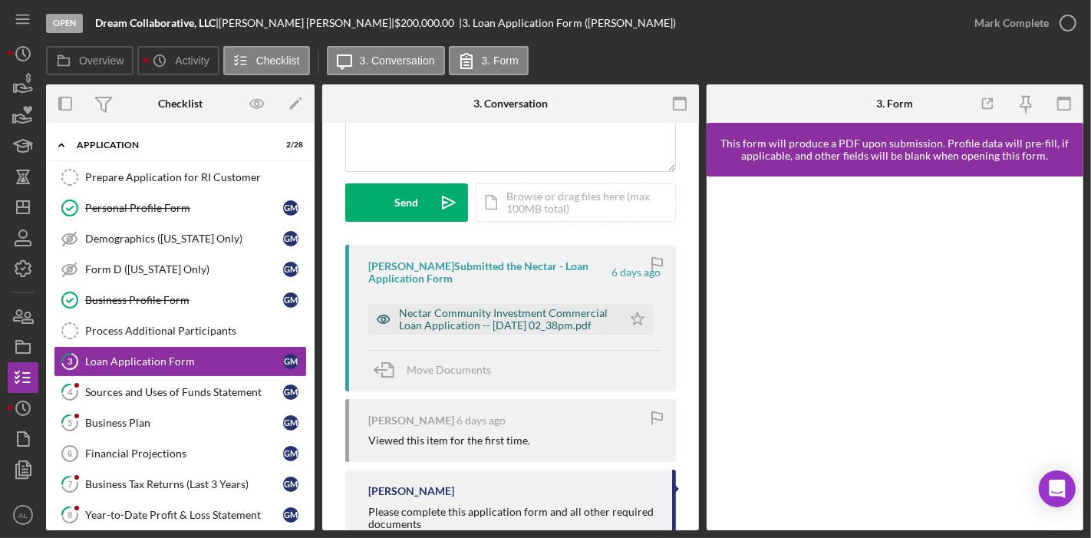
click at [379, 315] on icon "button" at bounding box center [384, 319] width 12 height 8
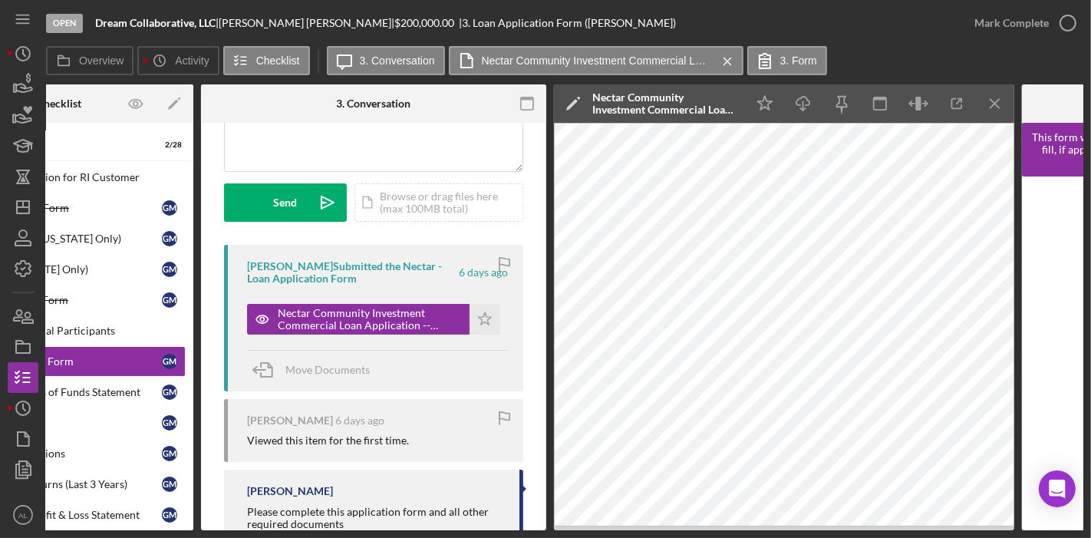
scroll to position [0, 0]
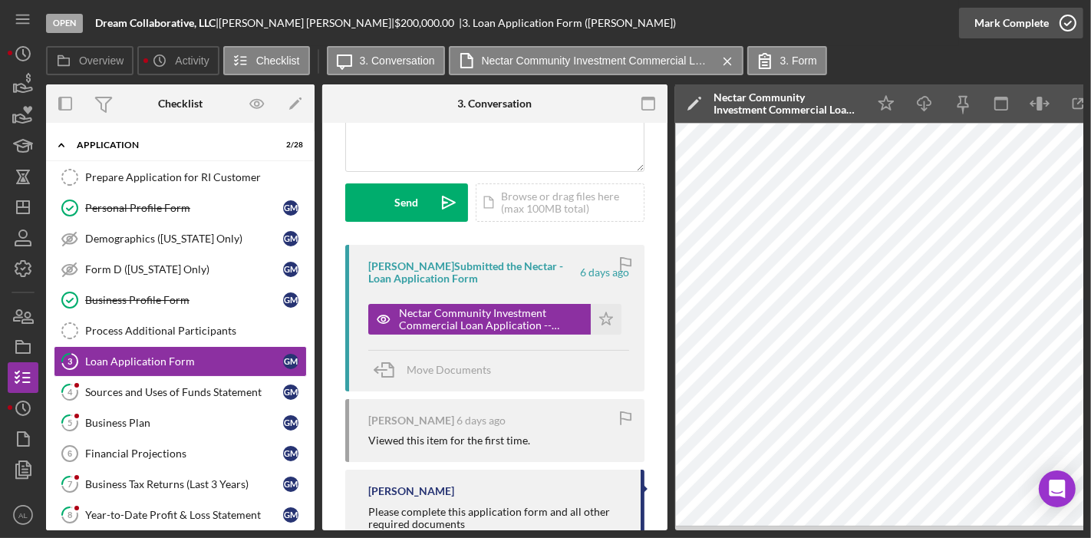
click at [1062, 20] on icon "button" at bounding box center [1068, 23] width 38 height 38
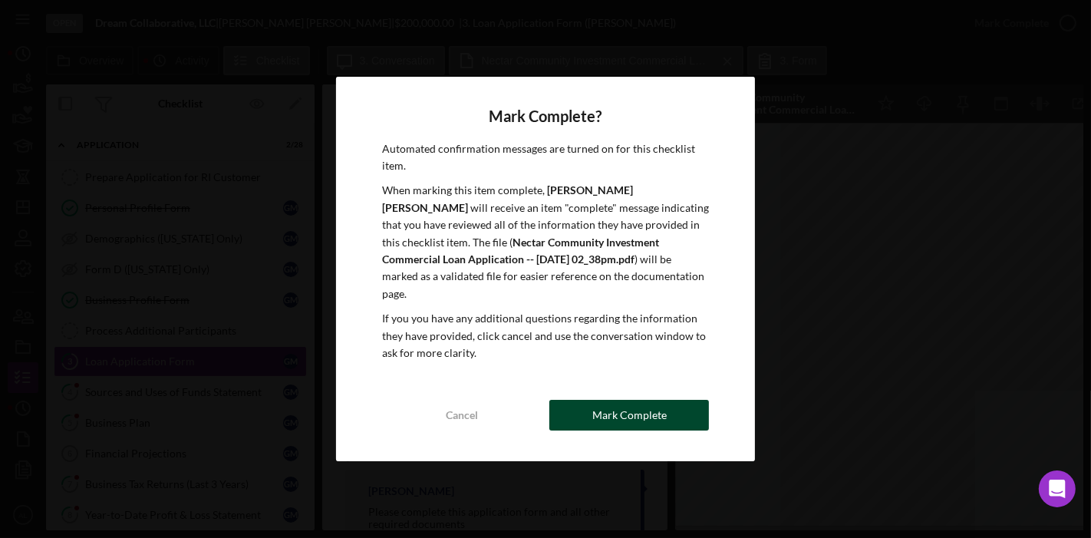
click at [580, 403] on button "Mark Complete" at bounding box center [630, 415] width 160 height 31
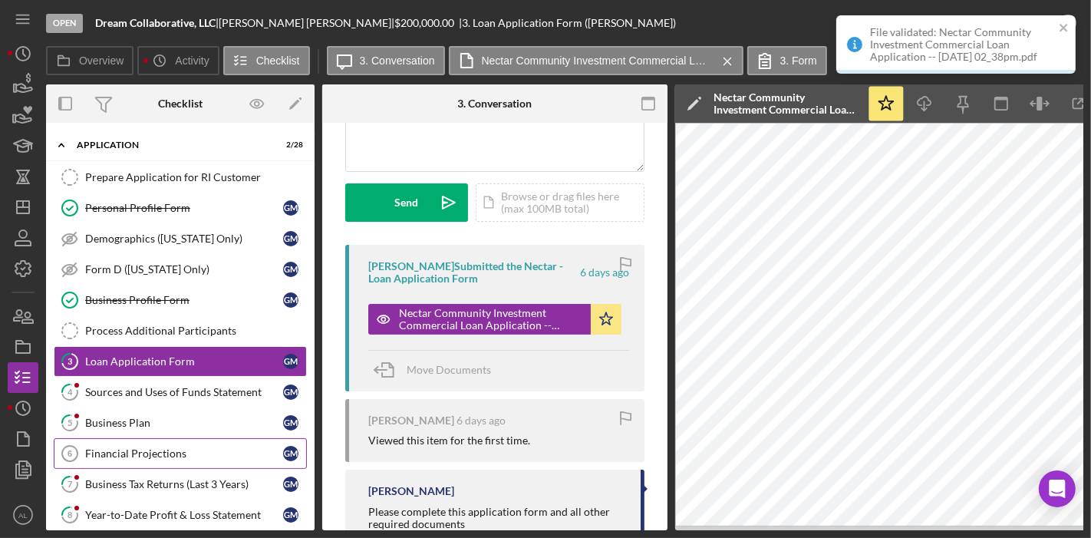
scroll to position [407, 0]
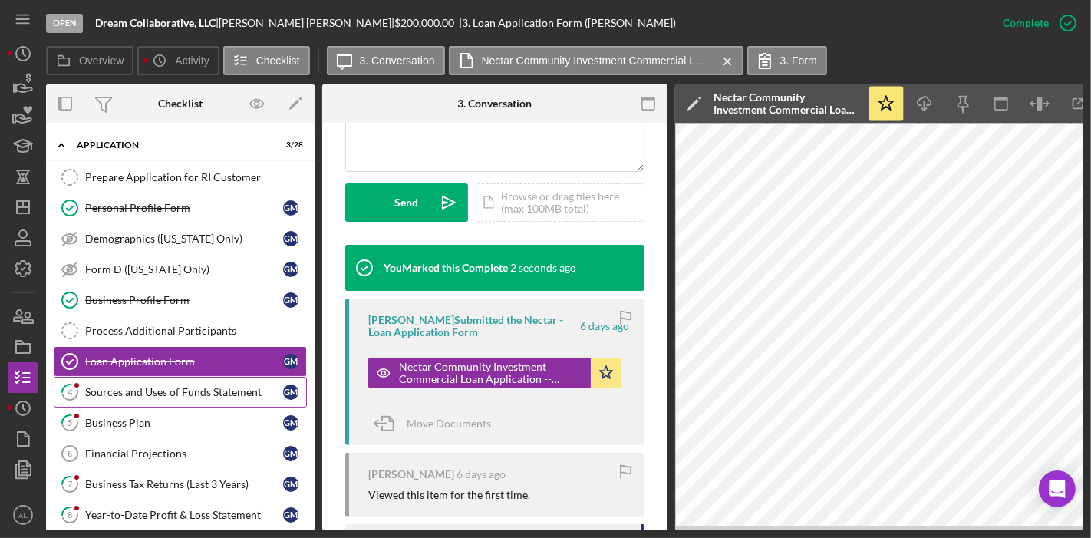
click at [174, 386] on div "Sources and Uses of Funds Statement" at bounding box center [184, 392] width 198 height 12
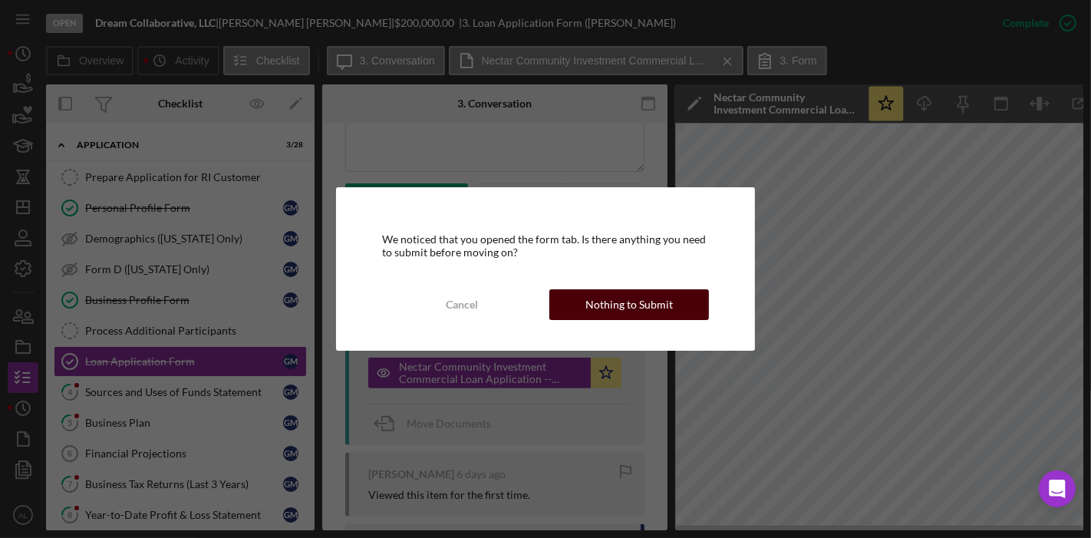
click at [605, 299] on div "Nothing to Submit" at bounding box center [629, 304] width 87 height 31
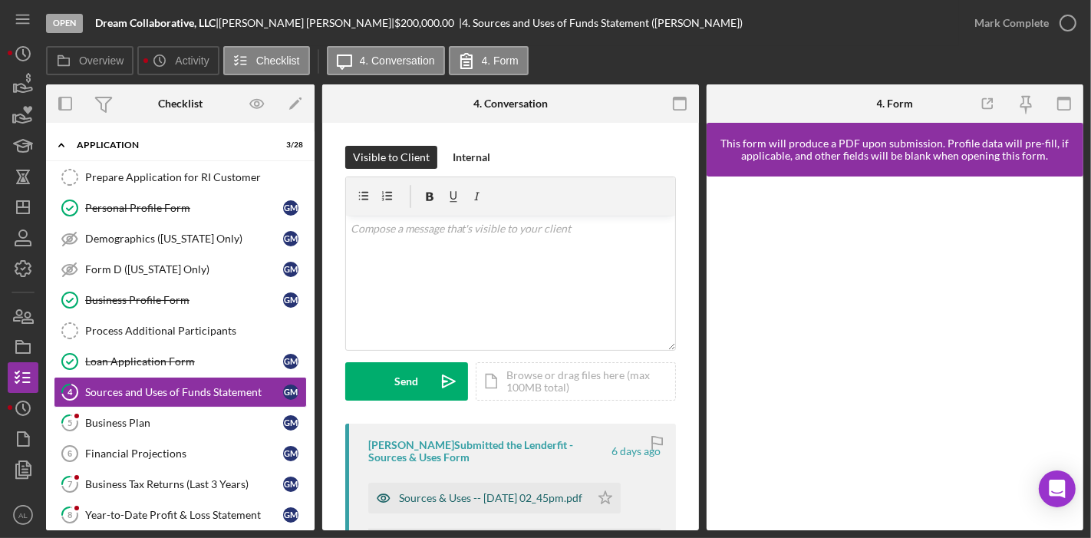
click at [389, 500] on icon "button" at bounding box center [383, 498] width 31 height 31
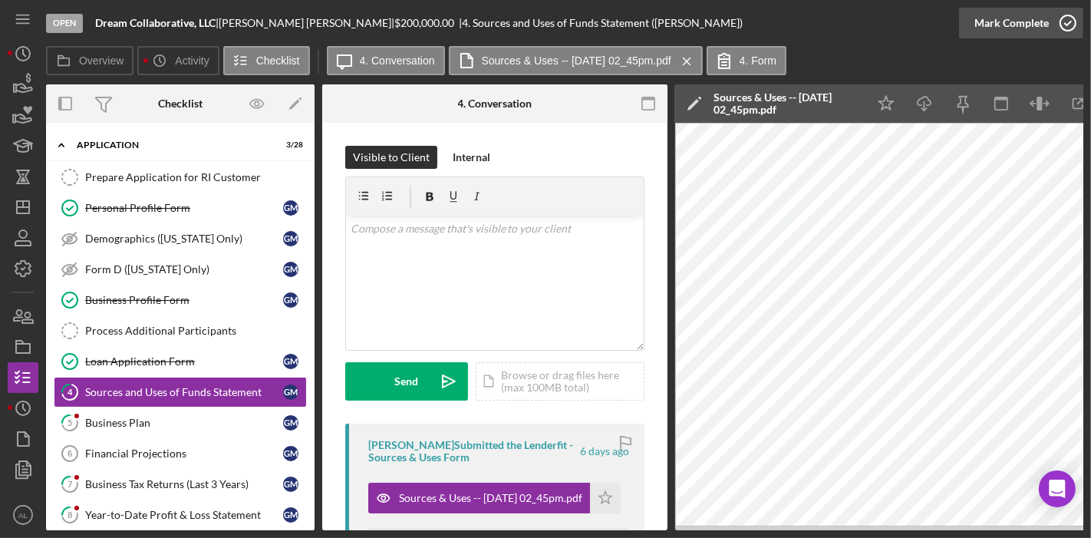
click at [1075, 28] on icon "button" at bounding box center [1068, 23] width 38 height 38
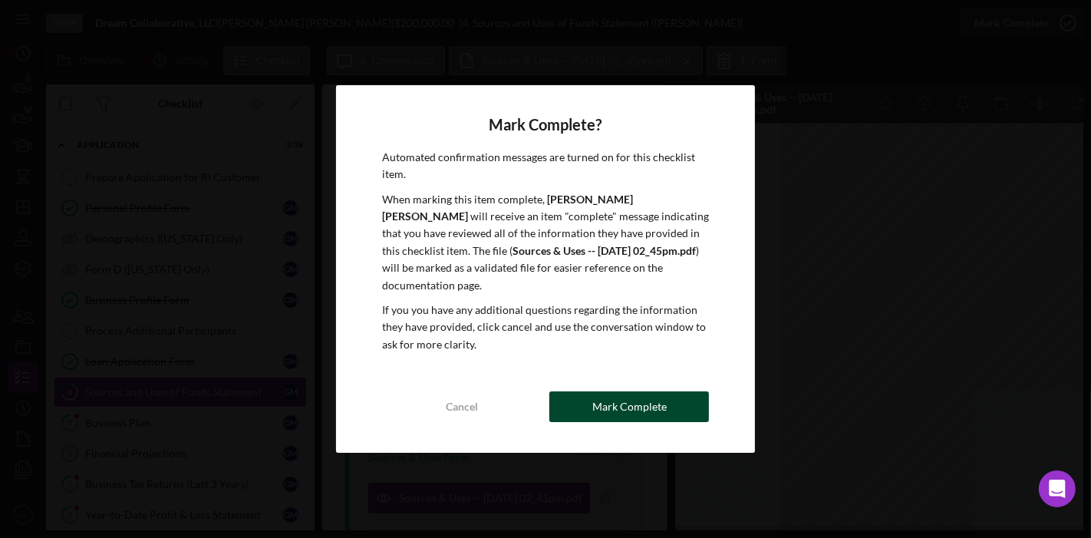
click at [673, 391] on button "Mark Complete" at bounding box center [630, 406] width 160 height 31
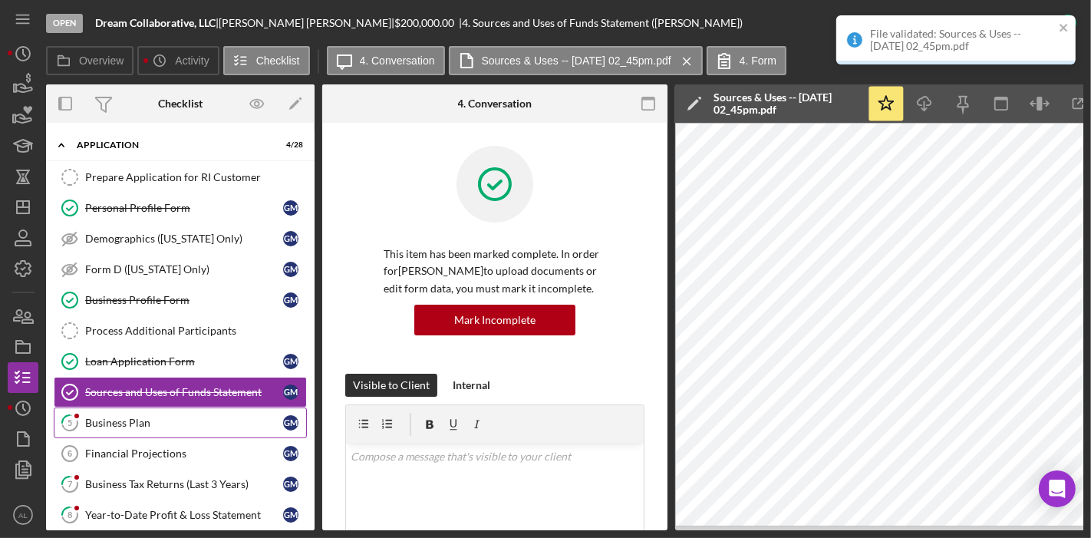
click at [222, 429] on link "5 Business Plan G M" at bounding box center [180, 423] width 253 height 31
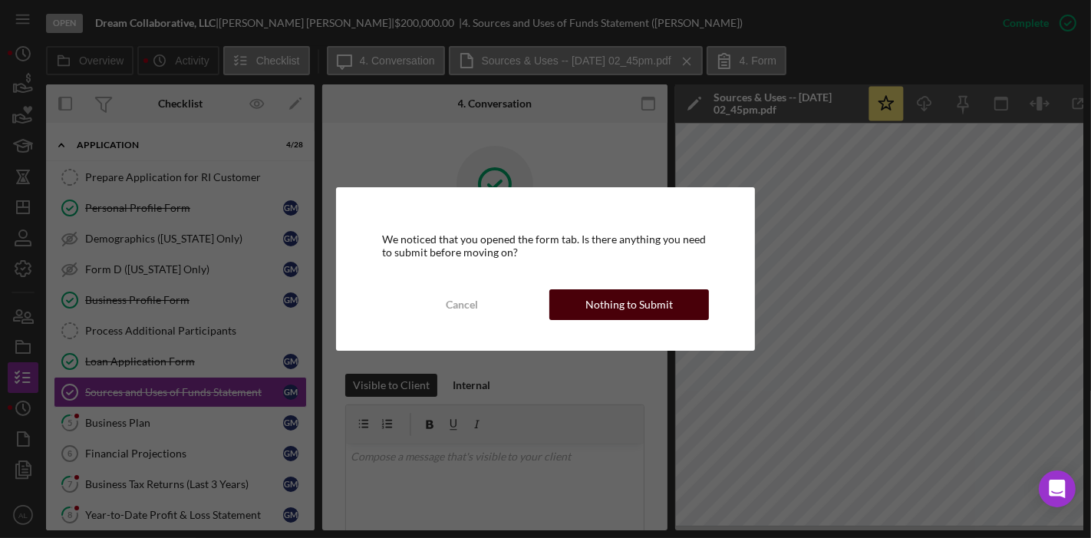
click at [581, 295] on button "Nothing to Submit" at bounding box center [630, 304] width 160 height 31
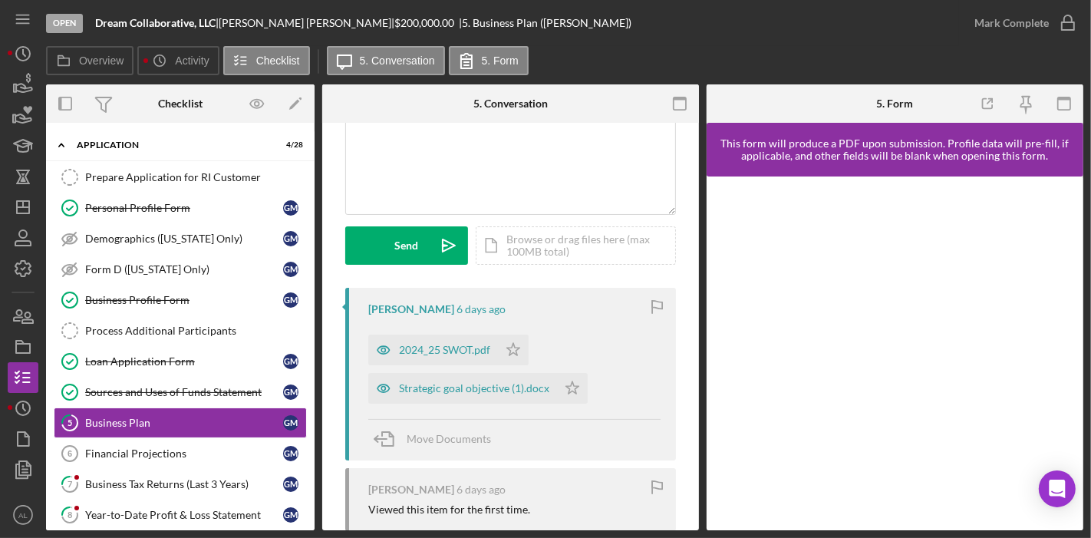
scroll to position [137, 0]
click at [384, 355] on icon "button" at bounding box center [383, 349] width 31 height 31
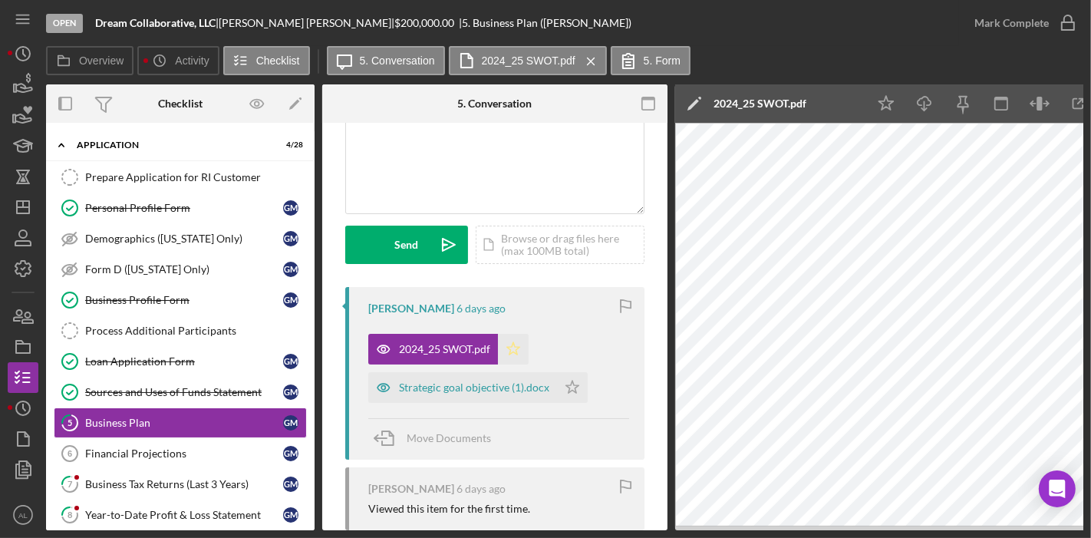
click at [512, 347] on icon "Icon/Star" at bounding box center [513, 349] width 31 height 31
click at [388, 387] on icon "button" at bounding box center [383, 387] width 31 height 31
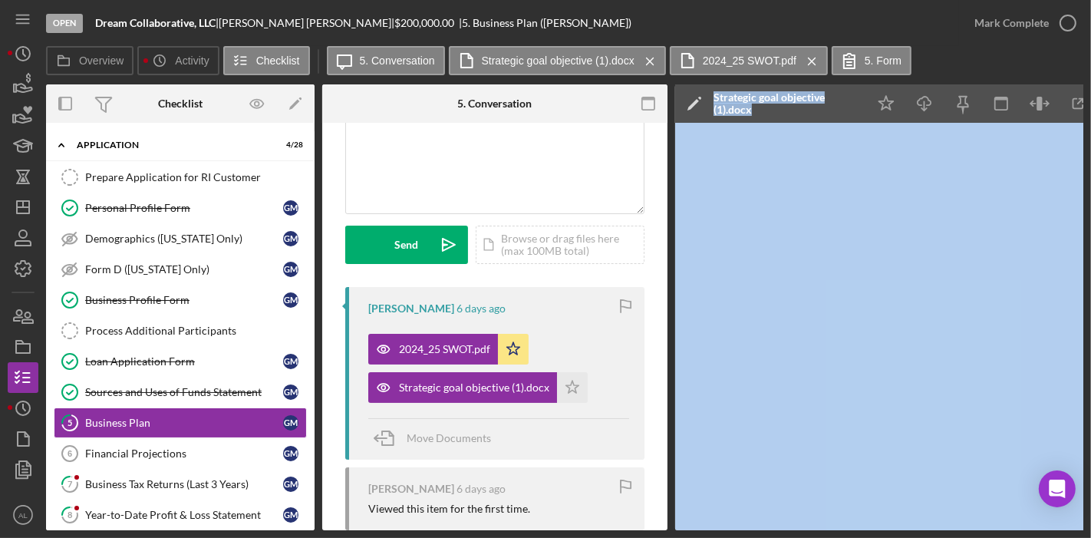
drag, startPoint x: 601, startPoint y: 530, endPoint x: 723, endPoint y: 525, distance: 122.1
click at [82, 356] on div "Open Dream Collaborative, LLC | [PERSON_NAME] | $200,000.00 | 5. Business Plan …" at bounding box center [545, 269] width 1091 height 538
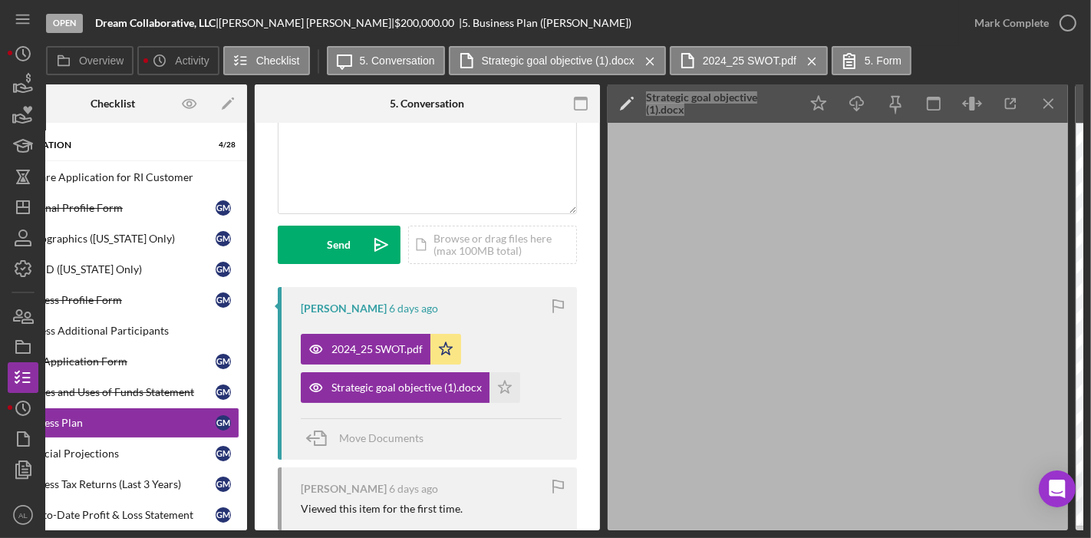
scroll to position [0, 0]
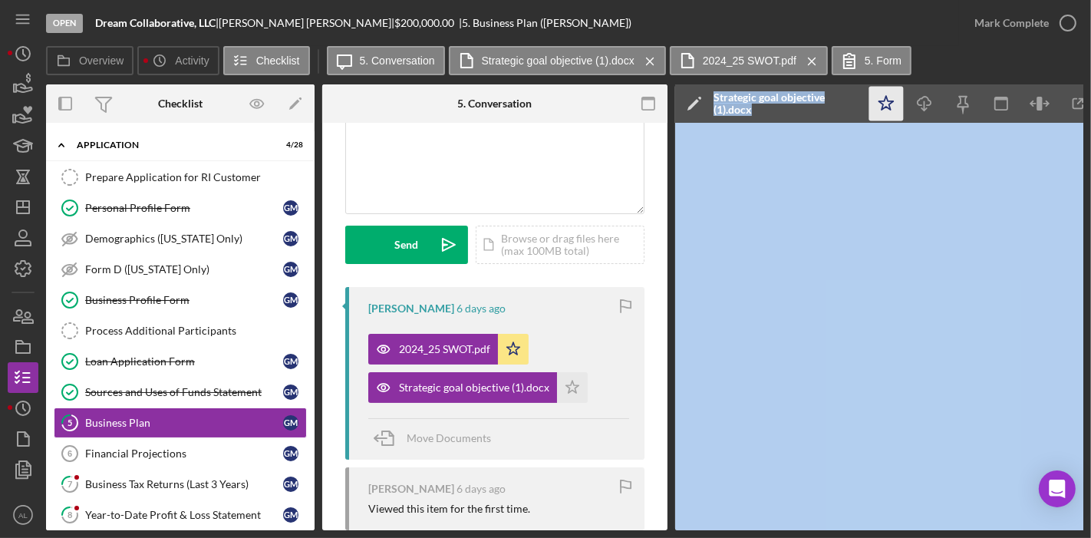
click at [881, 101] on polygon "button" at bounding box center [887, 103] width 15 height 14
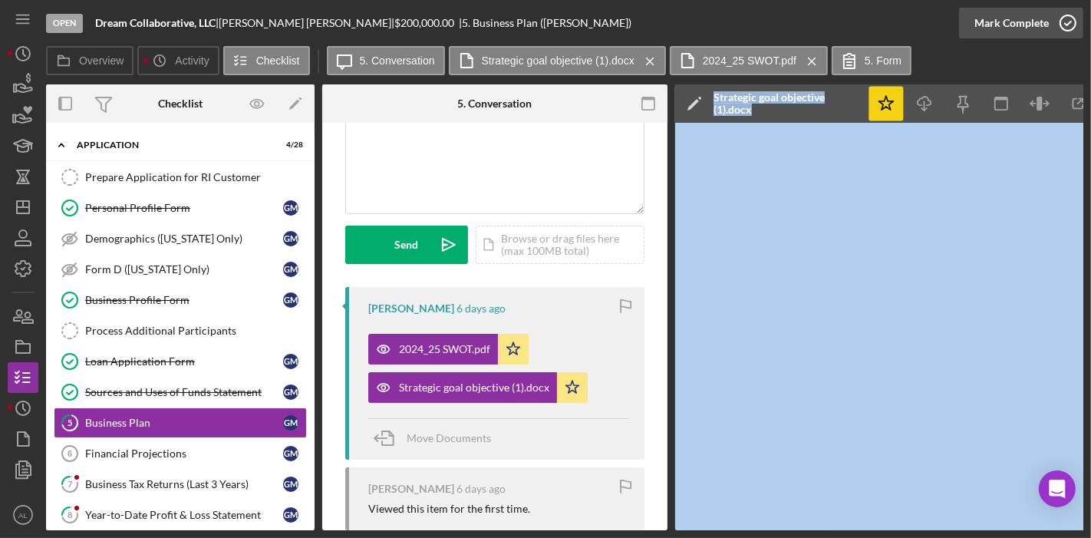
click at [1064, 23] on icon "button" at bounding box center [1068, 23] width 38 height 38
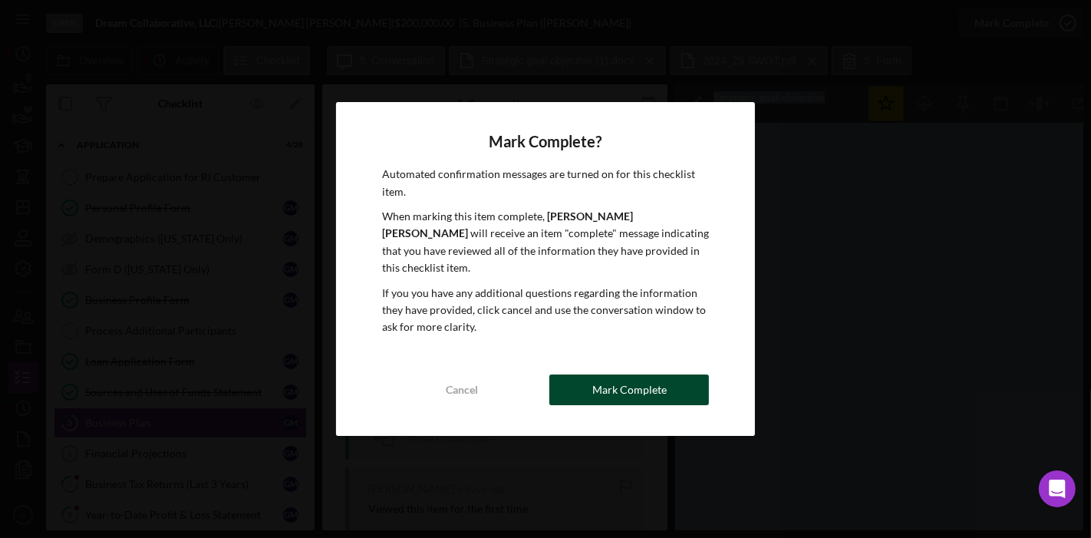
click at [579, 375] on button "Mark Complete" at bounding box center [630, 390] width 160 height 31
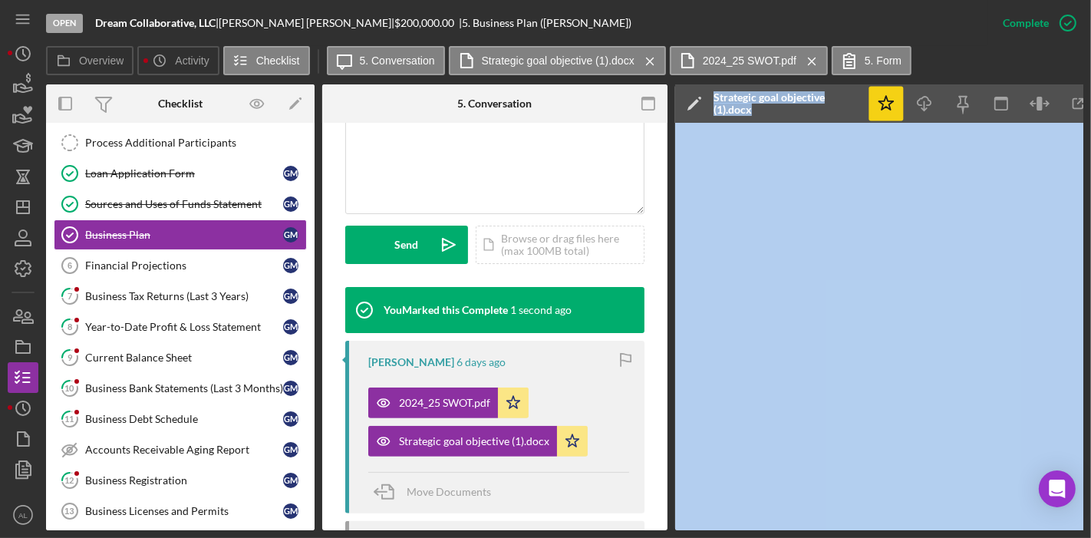
scroll to position [200, 0]
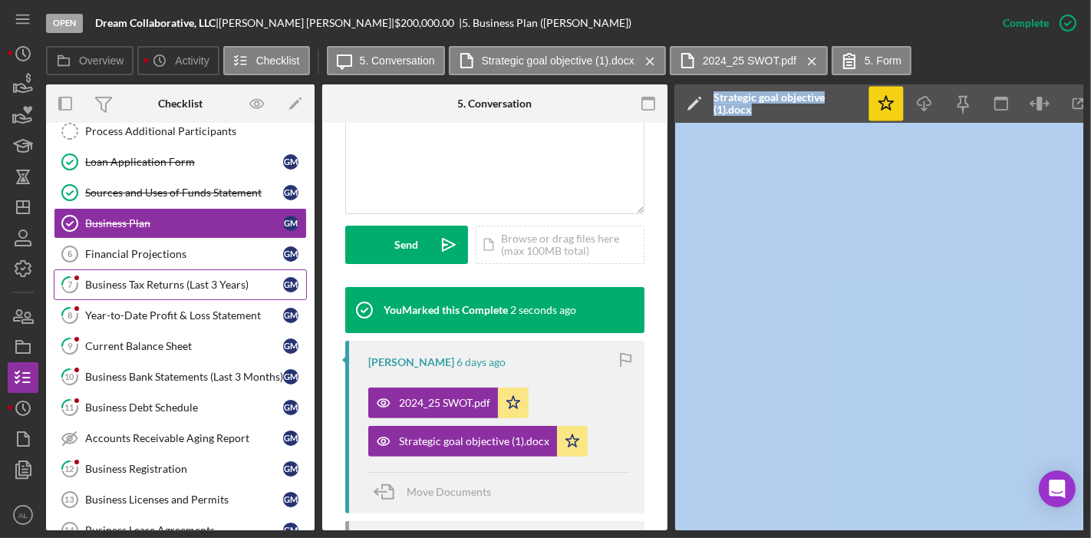
click at [187, 288] on link "7 Business Tax Returns (Last 3 Years) G M" at bounding box center [180, 284] width 253 height 31
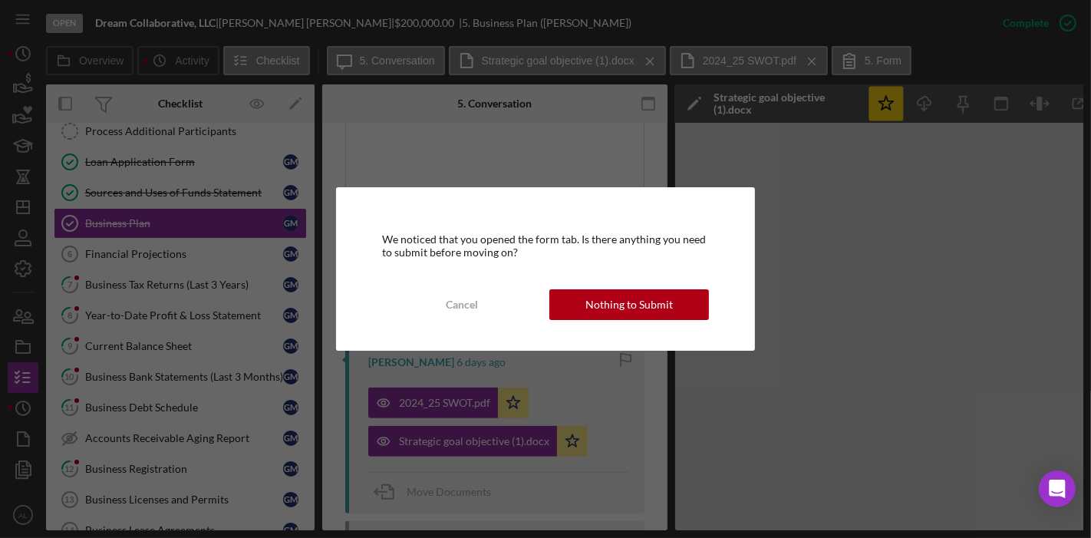
click at [187, 299] on div "We noticed that you opened the form tab. Is there anything you need to submit b…" at bounding box center [545, 269] width 1091 height 538
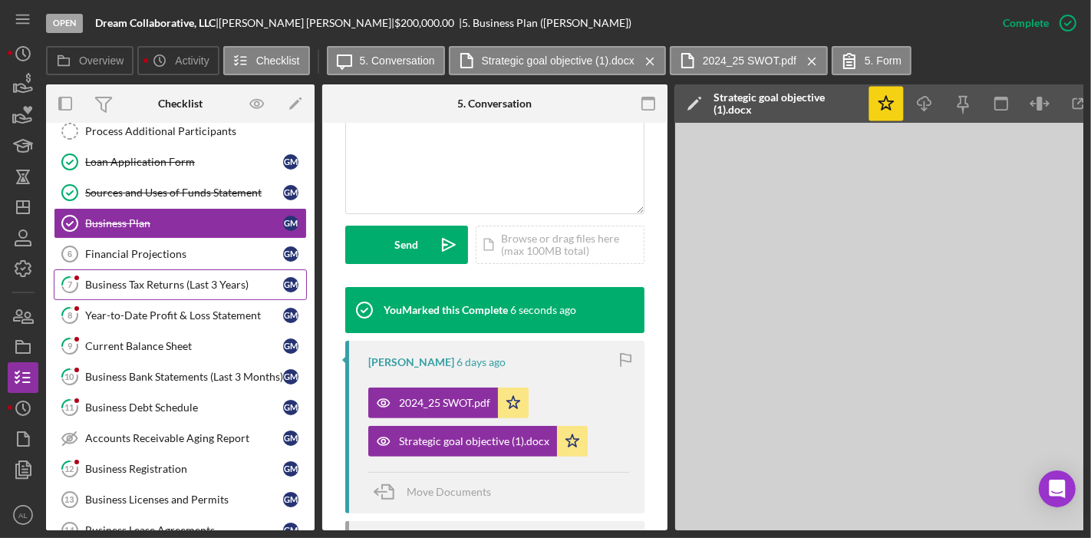
click at [178, 279] on div "Business Tax Returns (Last 3 Years)" at bounding box center [184, 285] width 198 height 12
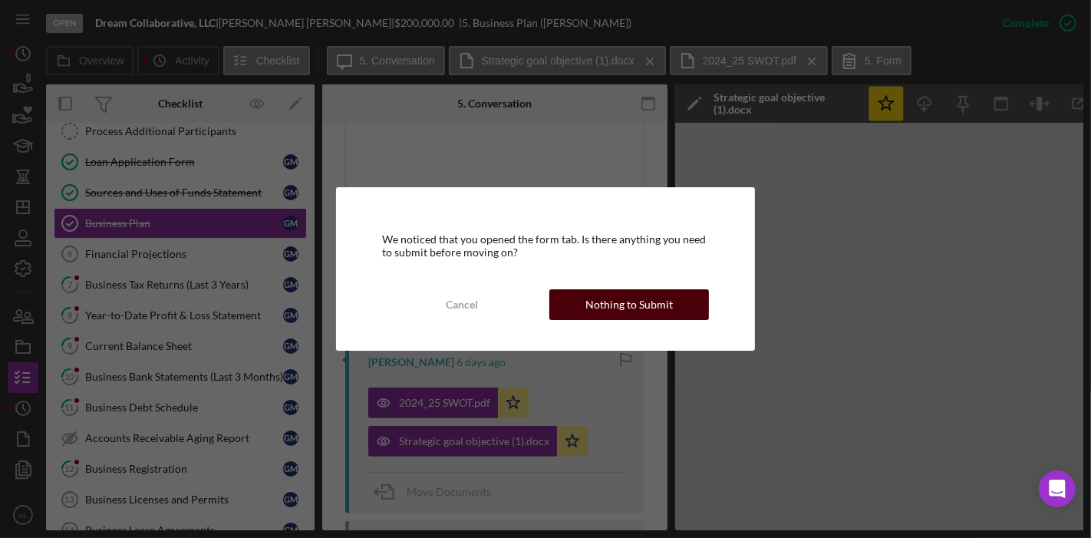
click at [611, 301] on div "Nothing to Submit" at bounding box center [629, 304] width 87 height 31
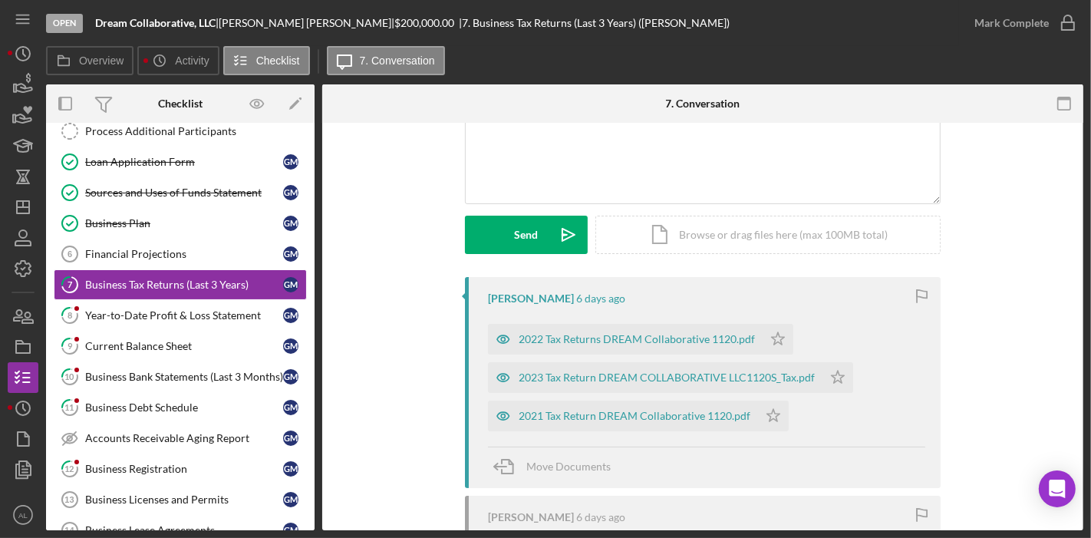
scroll to position [163, 0]
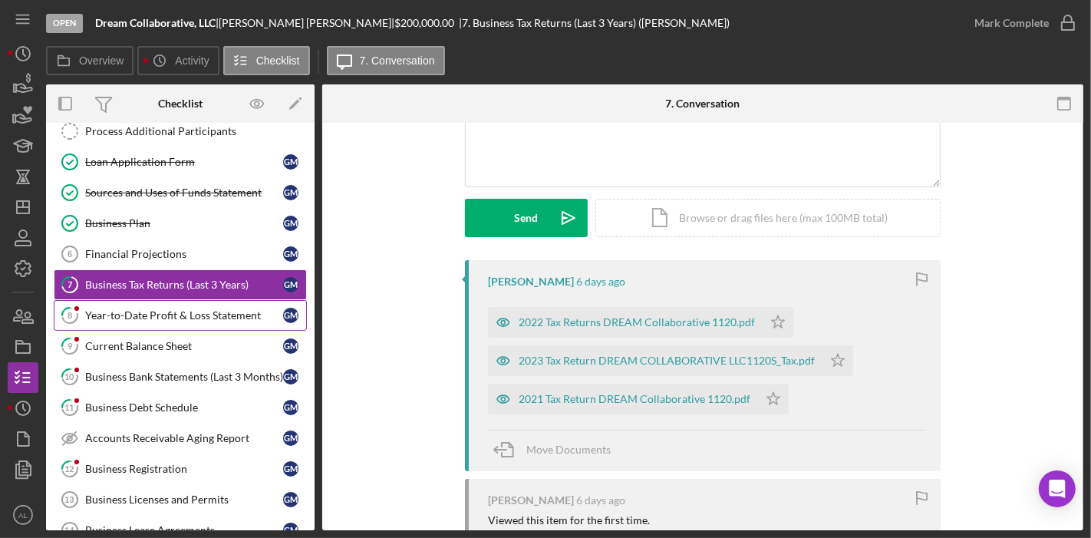
click at [162, 309] on div "Year-to-Date Profit & Loss Statement" at bounding box center [184, 315] width 198 height 12
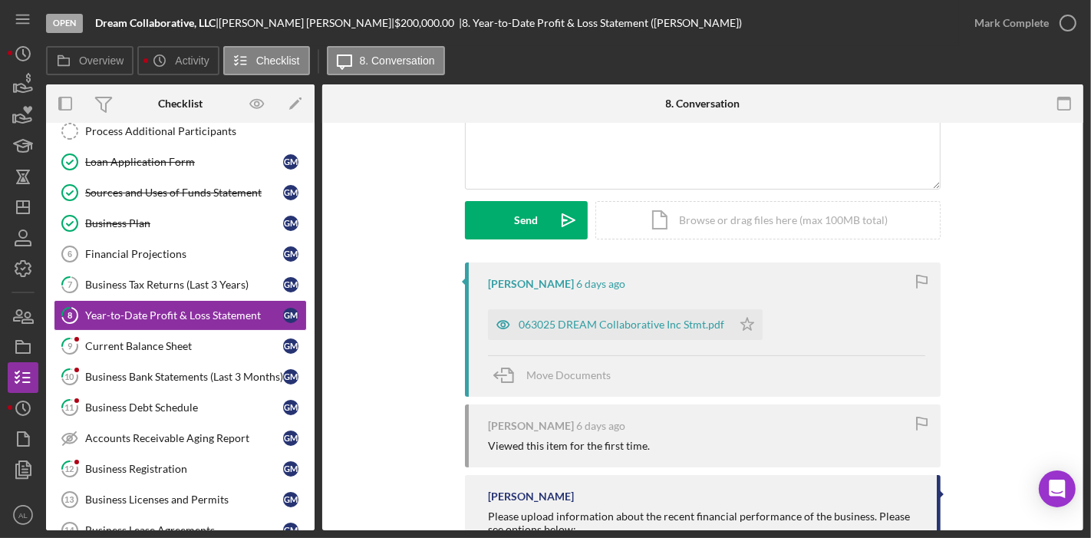
scroll to position [168, 0]
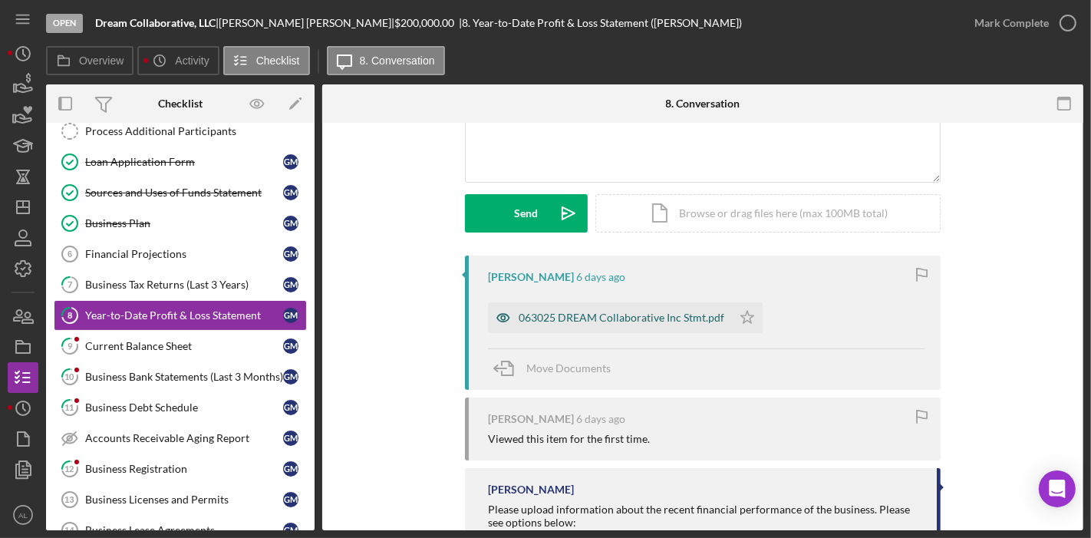
click at [541, 321] on div "063025 DREAM Collaborative Inc Stmt.pdf" at bounding box center [622, 318] width 206 height 12
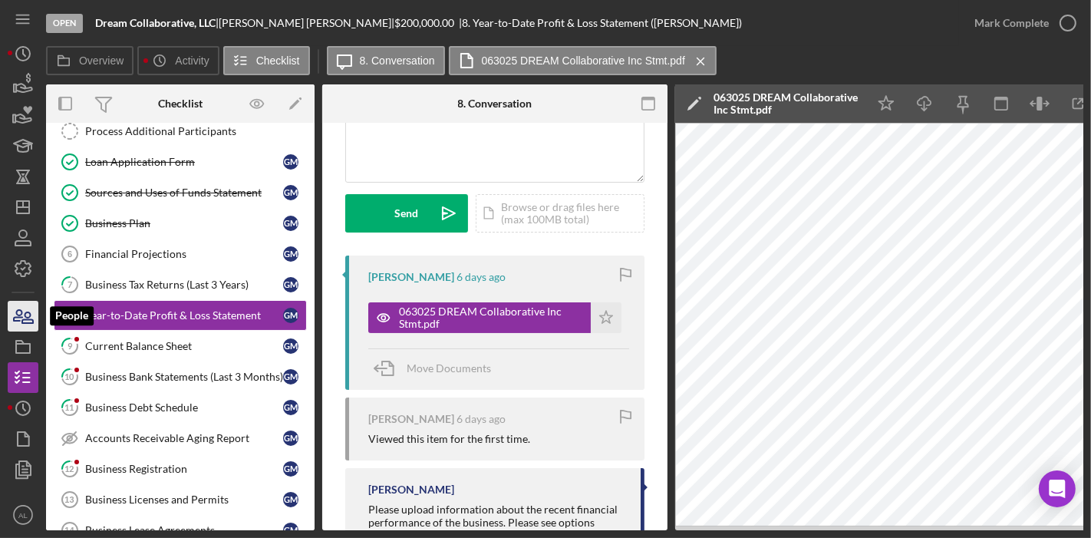
click at [26, 319] on icon "button" at bounding box center [23, 316] width 38 height 38
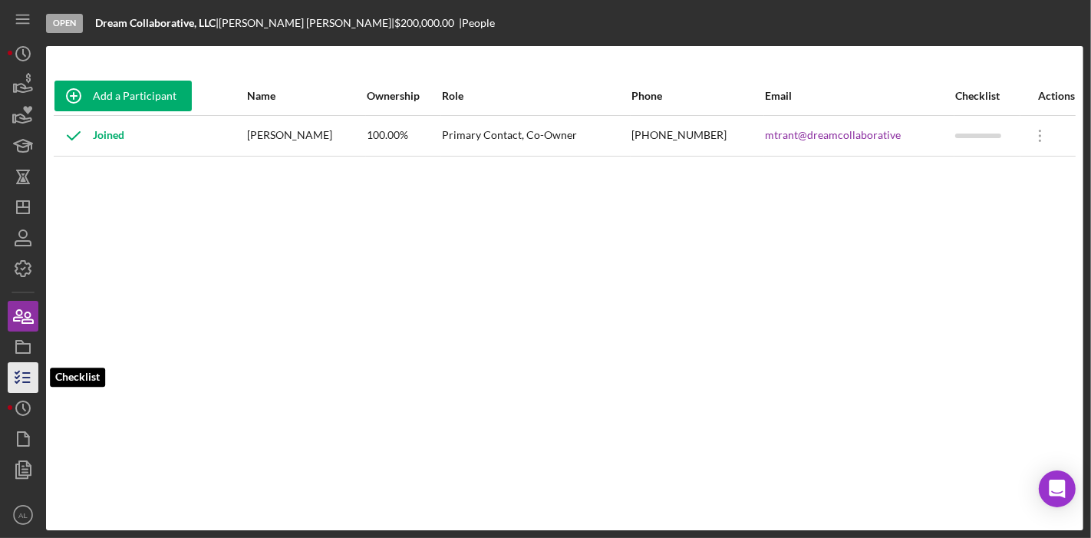
click at [27, 378] on icon "button" at bounding box center [23, 377] width 38 height 38
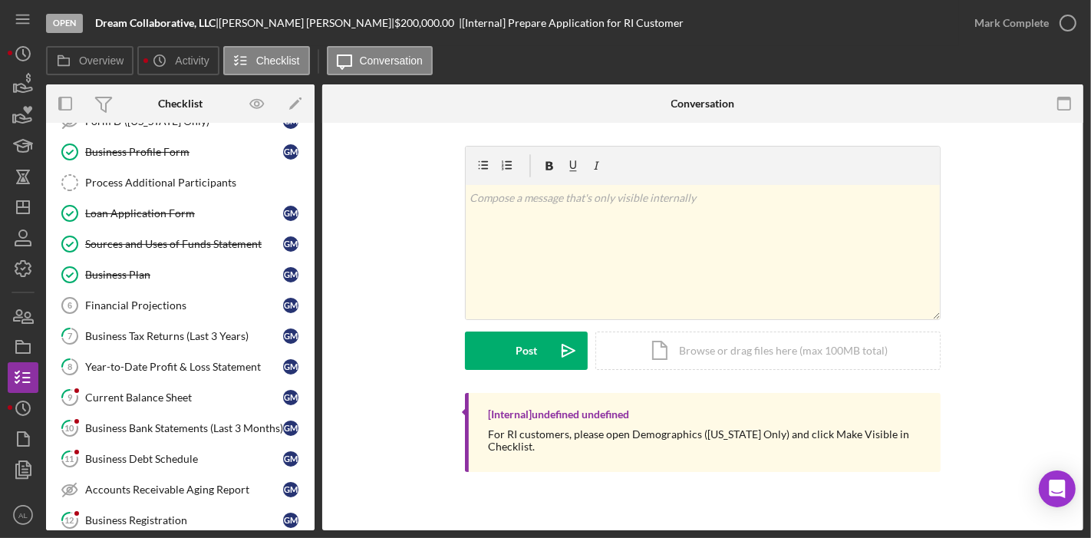
scroll to position [151, 0]
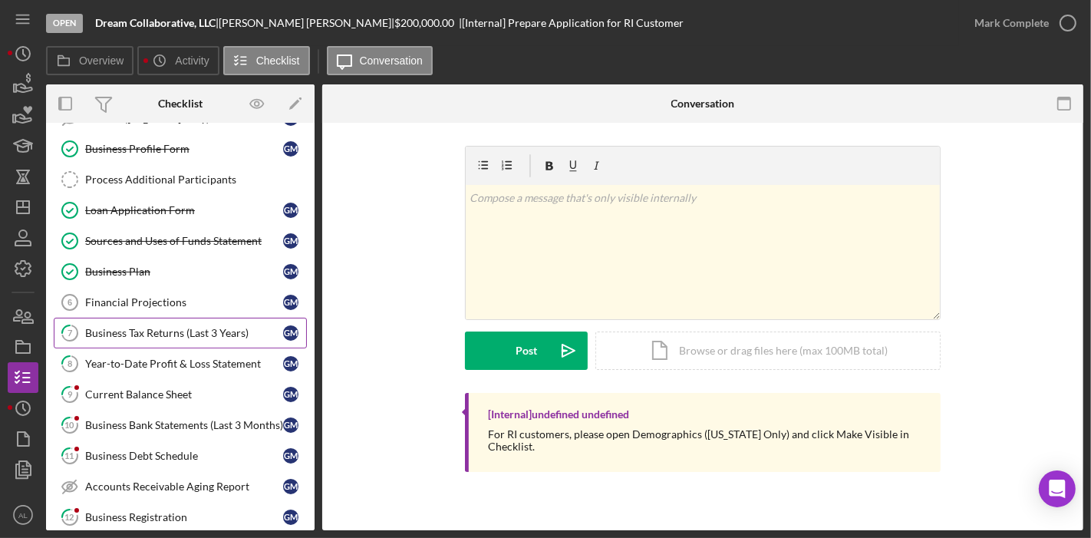
click at [162, 327] on div "Business Tax Returns (Last 3 Years)" at bounding box center [184, 333] width 198 height 12
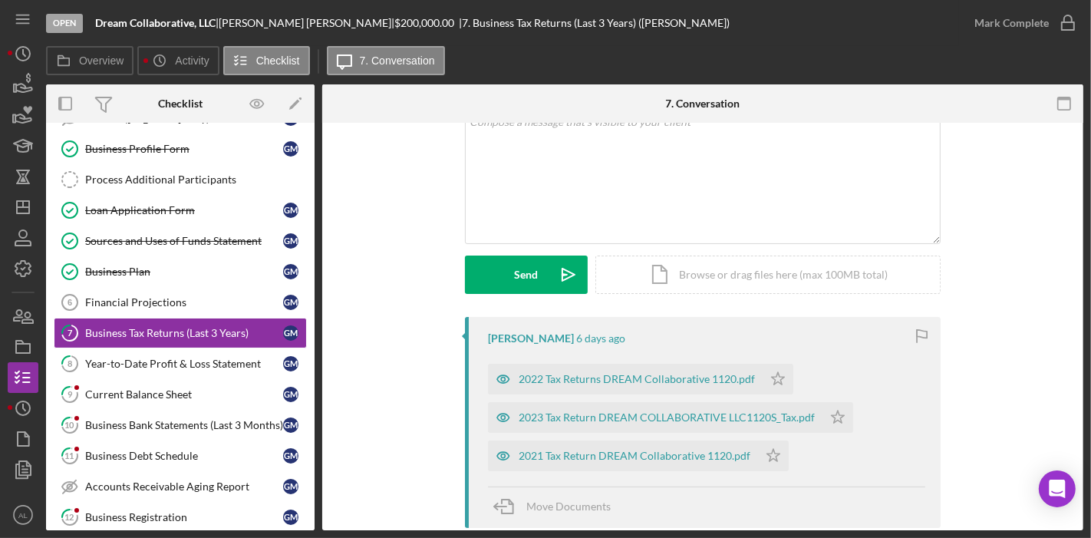
scroll to position [109, 0]
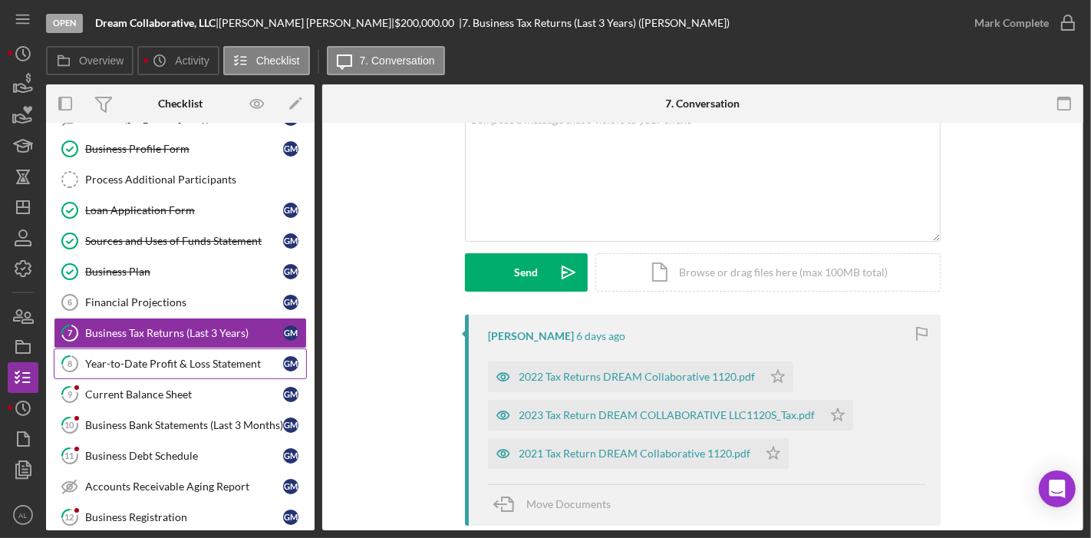
click at [230, 358] on div "Year-to-Date Profit & Loss Statement" at bounding box center [184, 364] width 198 height 12
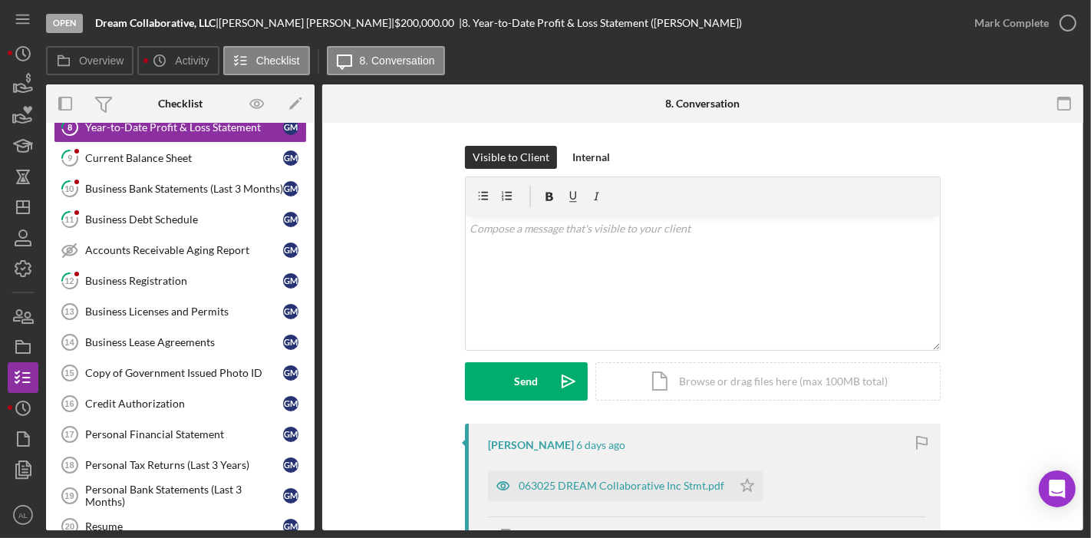
scroll to position [390, 0]
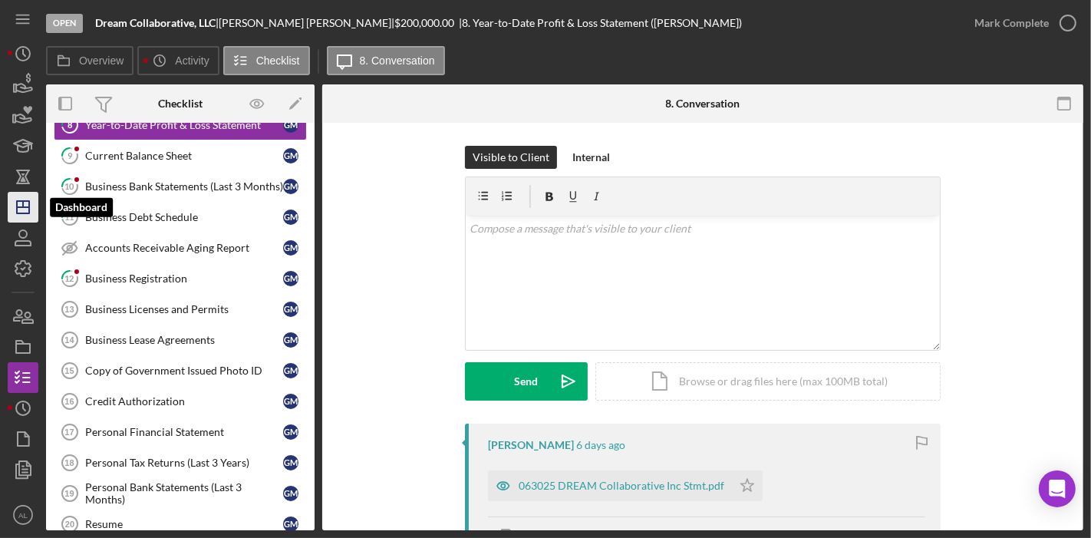
click at [18, 210] on icon "Icon/Dashboard" at bounding box center [23, 207] width 38 height 38
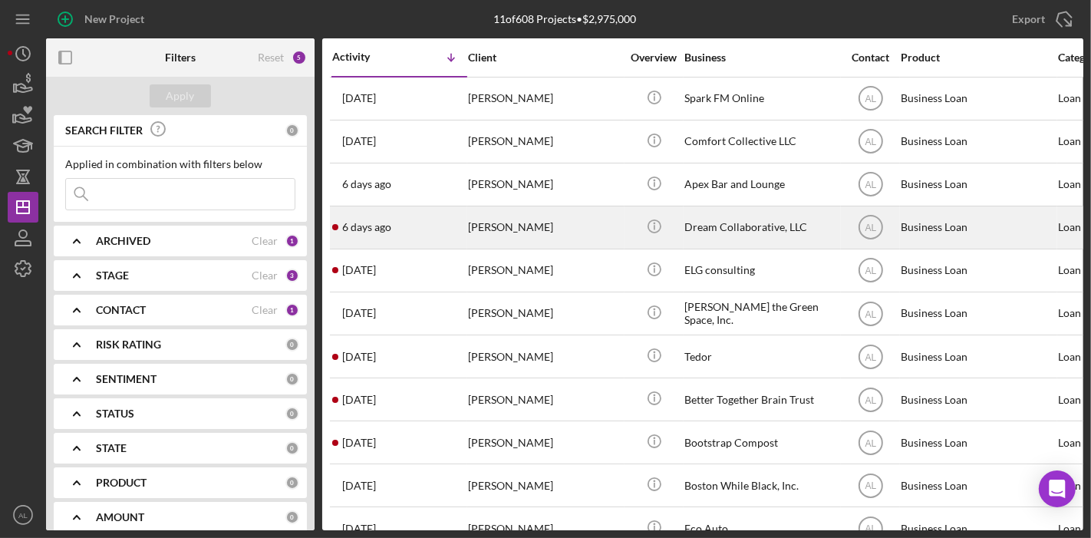
click at [537, 239] on div "[PERSON_NAME]" at bounding box center [544, 227] width 153 height 41
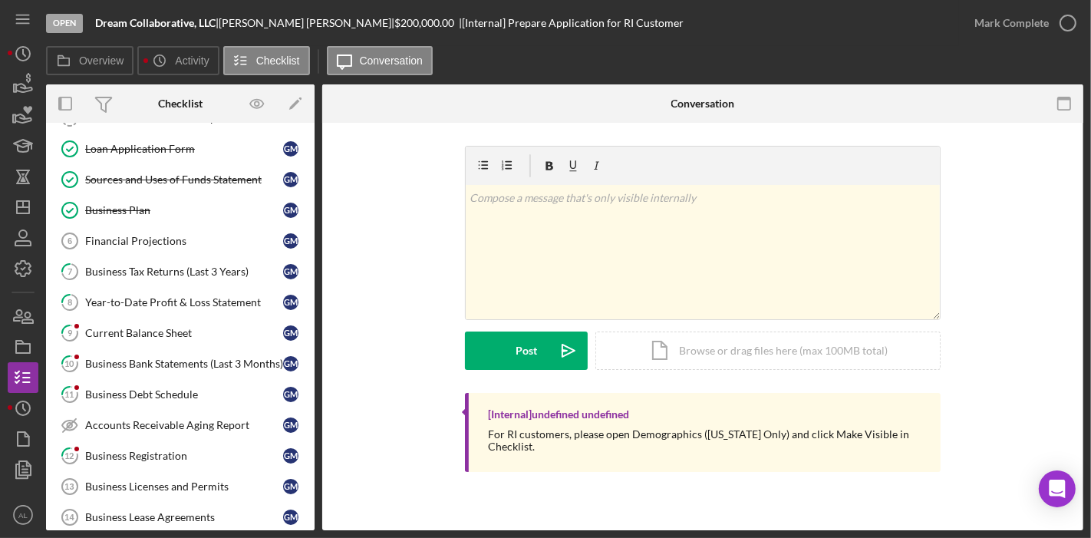
scroll to position [214, 0]
click at [190, 325] on div "Current Balance Sheet" at bounding box center [184, 331] width 198 height 12
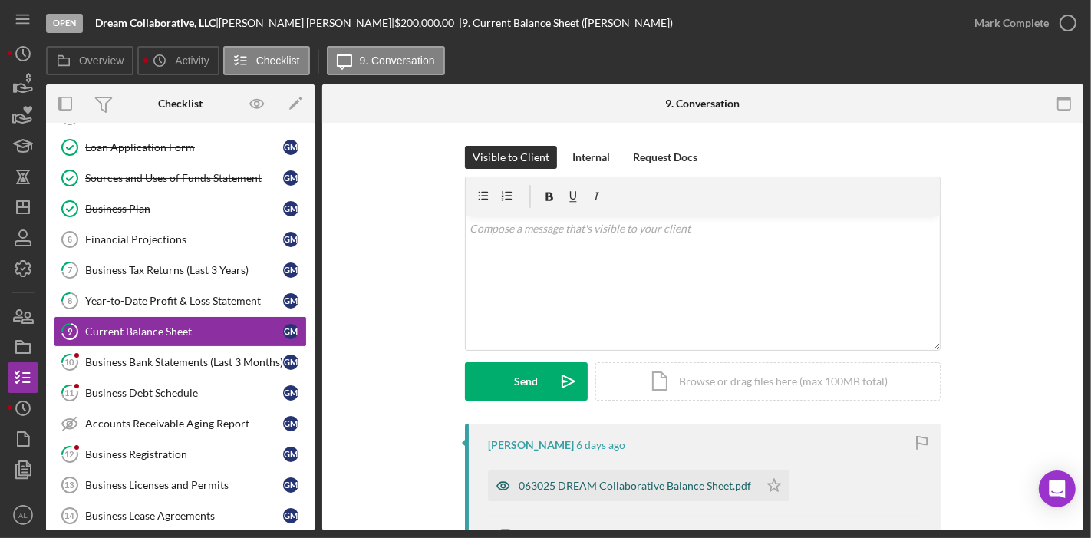
click at [521, 485] on div "063025 DREAM Collaborative Balance Sheet.pdf" at bounding box center [635, 486] width 233 height 12
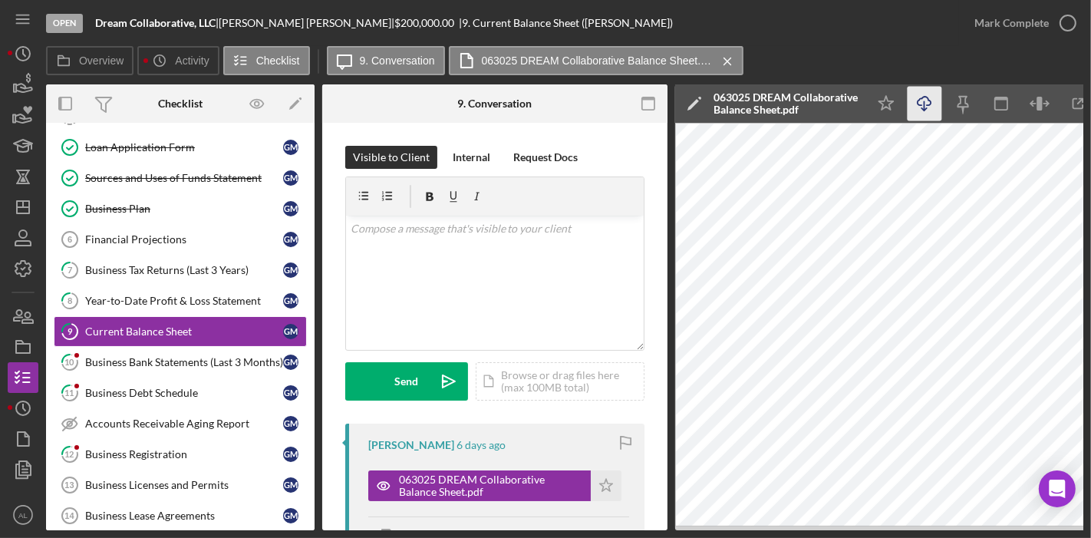
click at [925, 106] on line "button" at bounding box center [925, 105] width 0 height 8
